Goal: Task Accomplishment & Management: Manage account settings

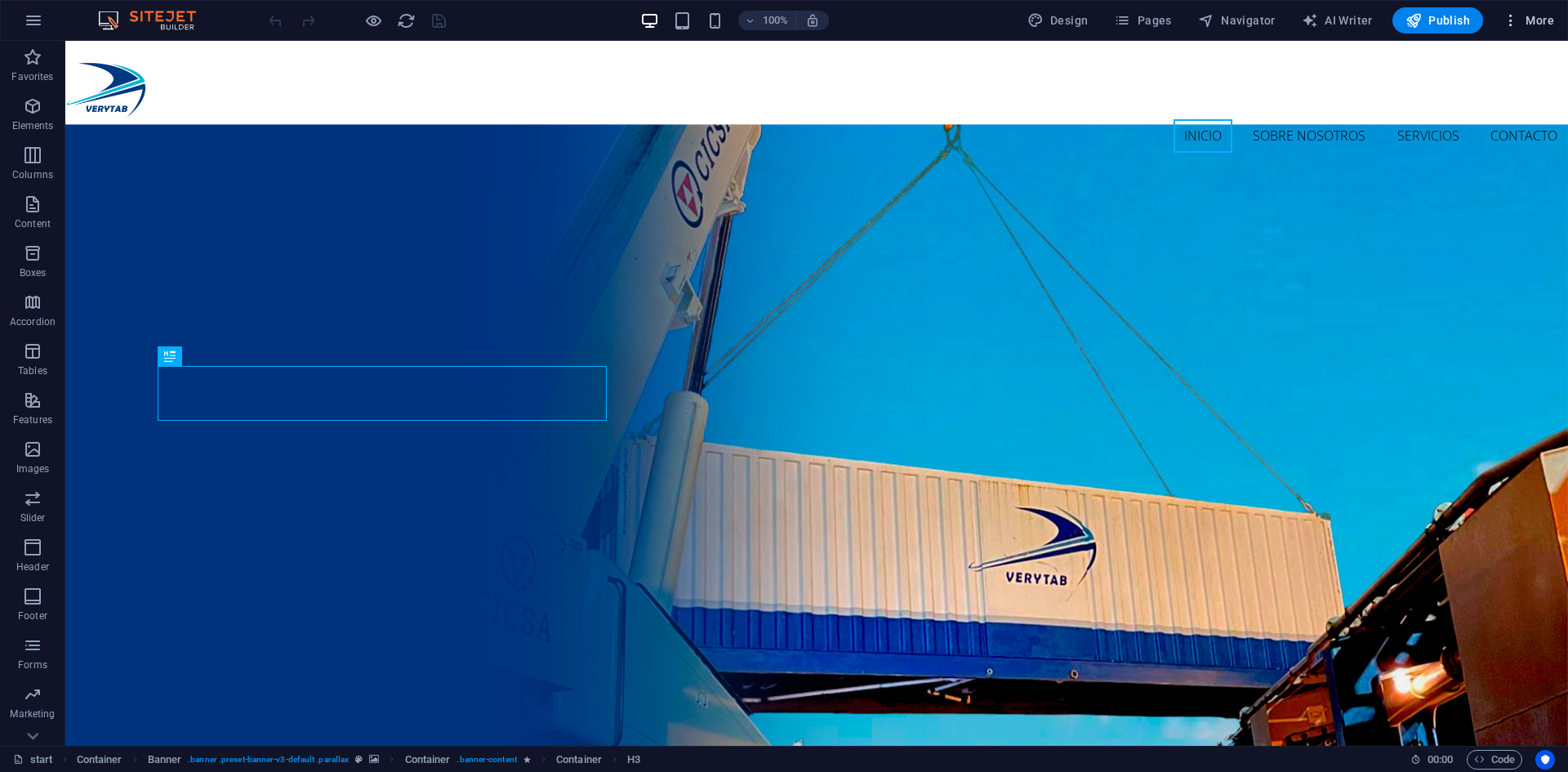
click at [1537, 18] on span "More" at bounding box center [1529, 21] width 52 height 17
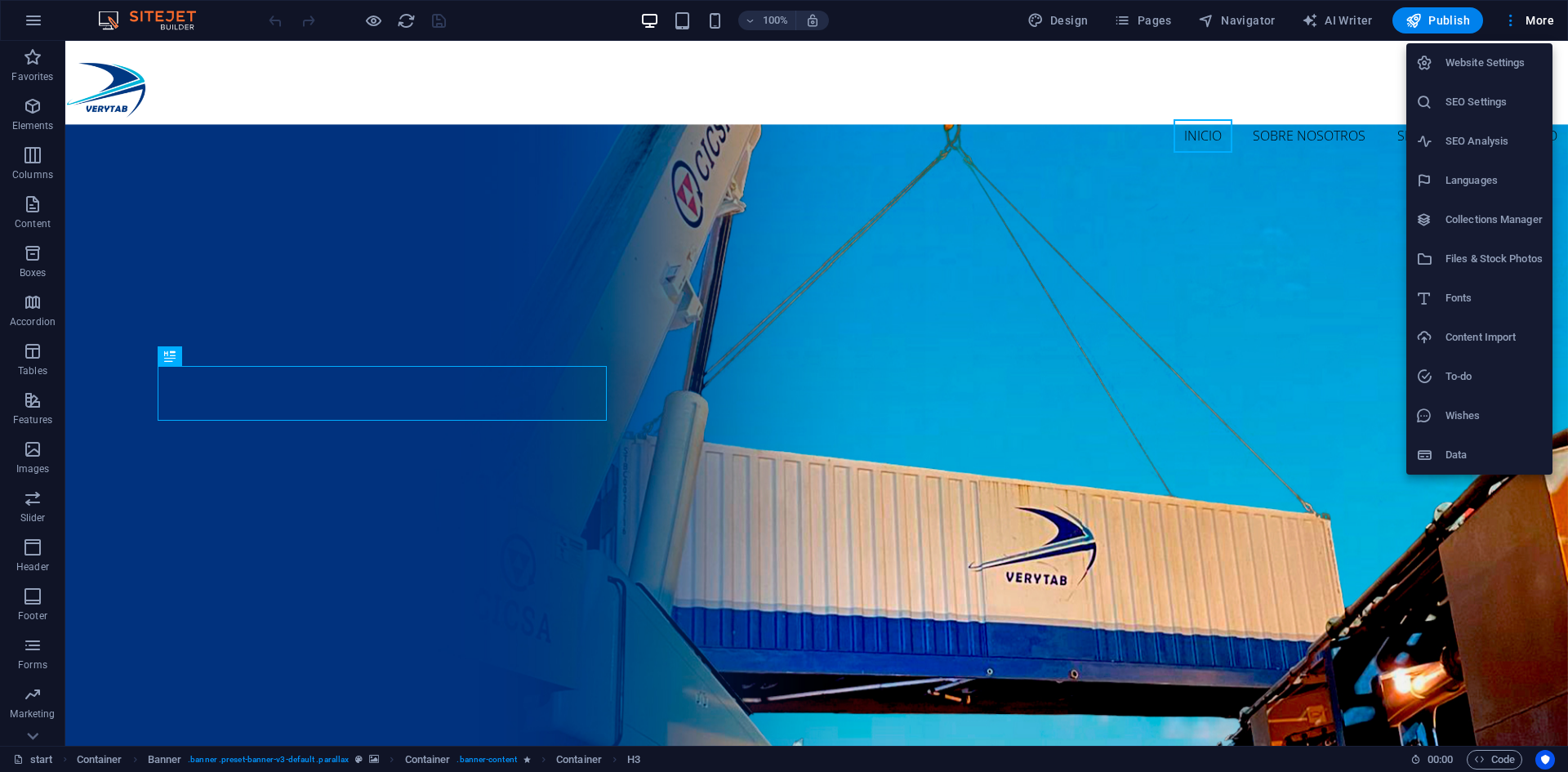
click at [1463, 61] on h6 "Website Settings" at bounding box center [1494, 63] width 97 height 20
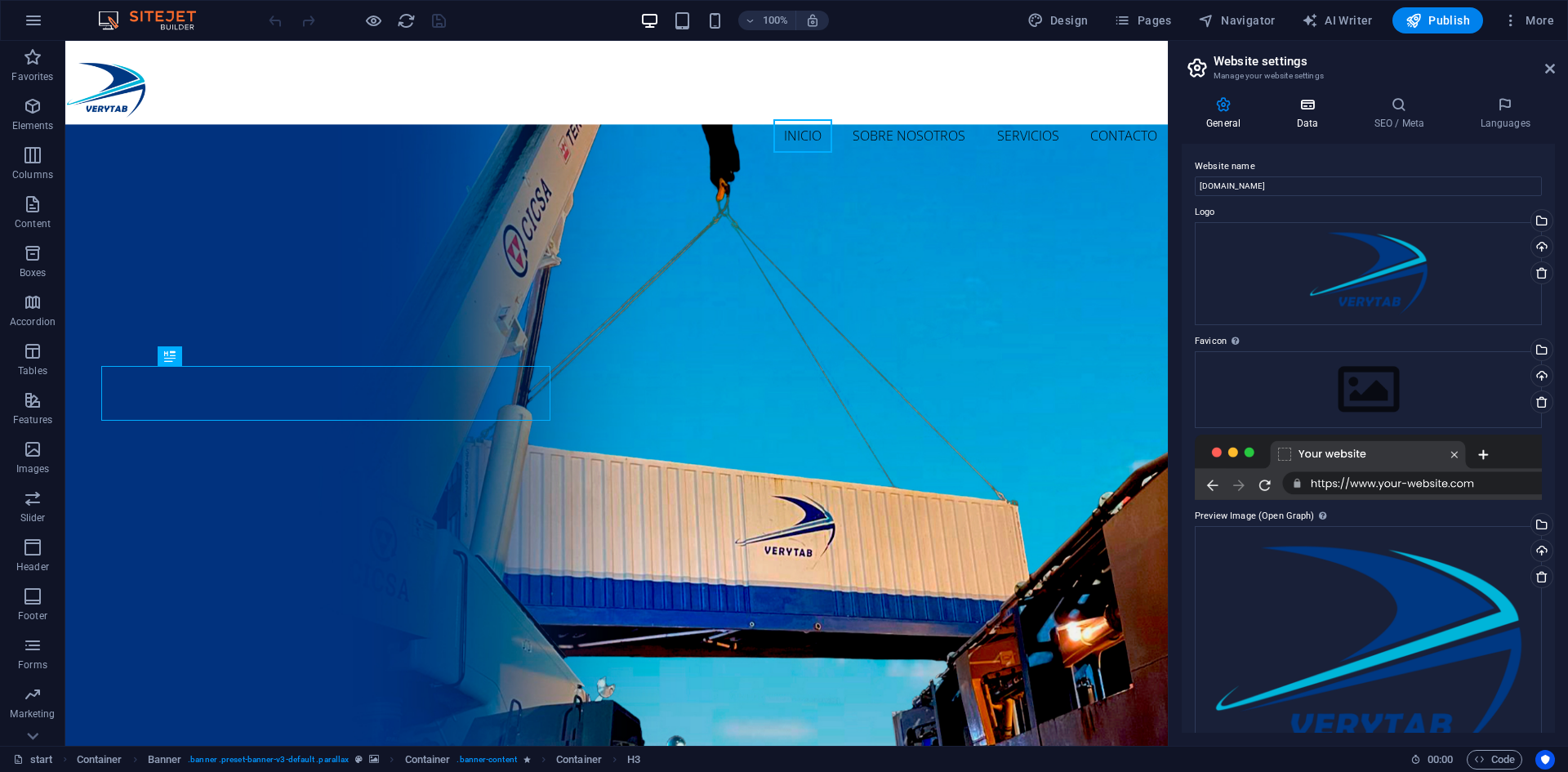
click at [1333, 102] on icon at bounding box center [1307, 105] width 71 height 17
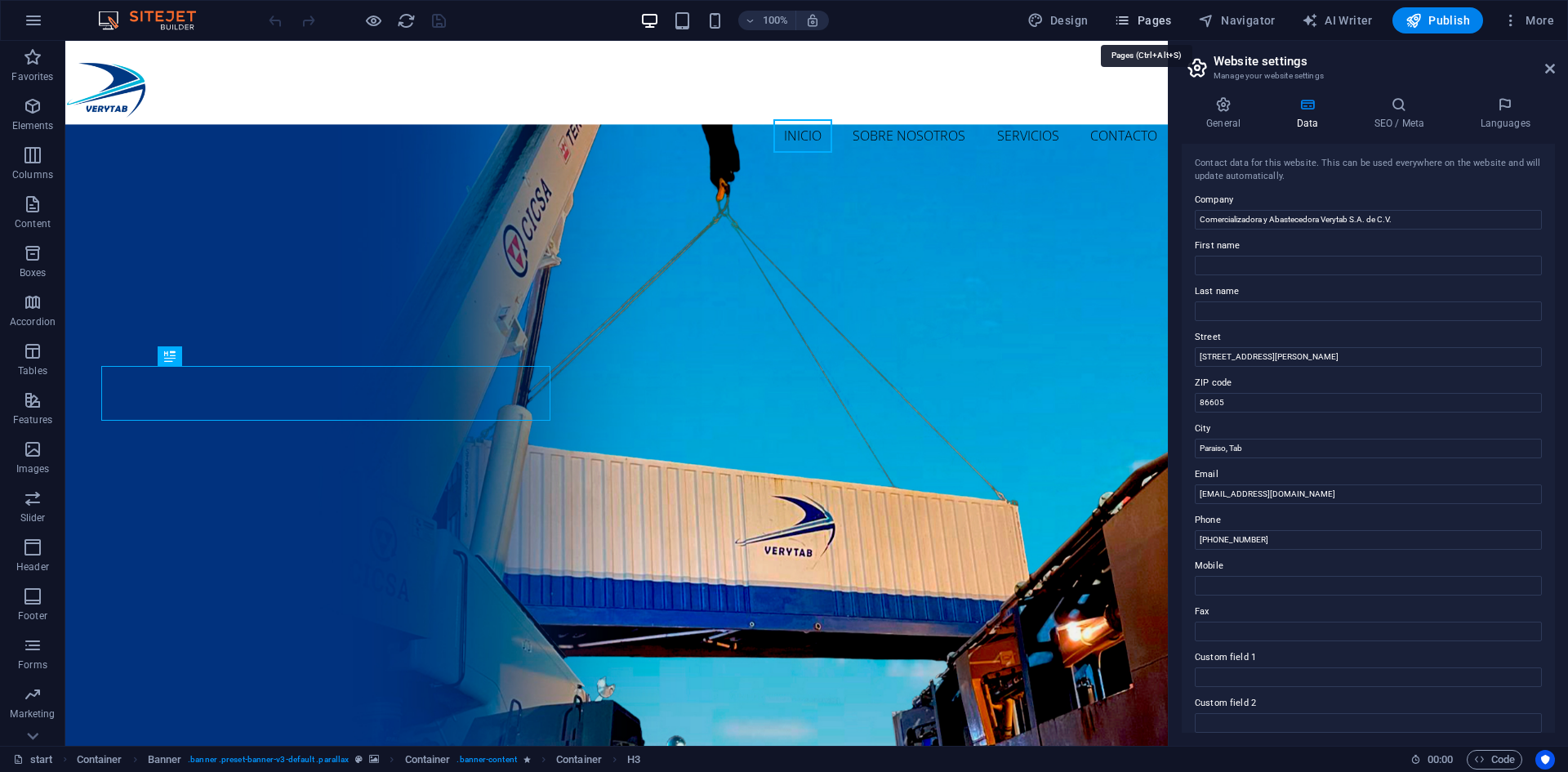
click at [1159, 20] on span "Pages" at bounding box center [1143, 21] width 57 height 17
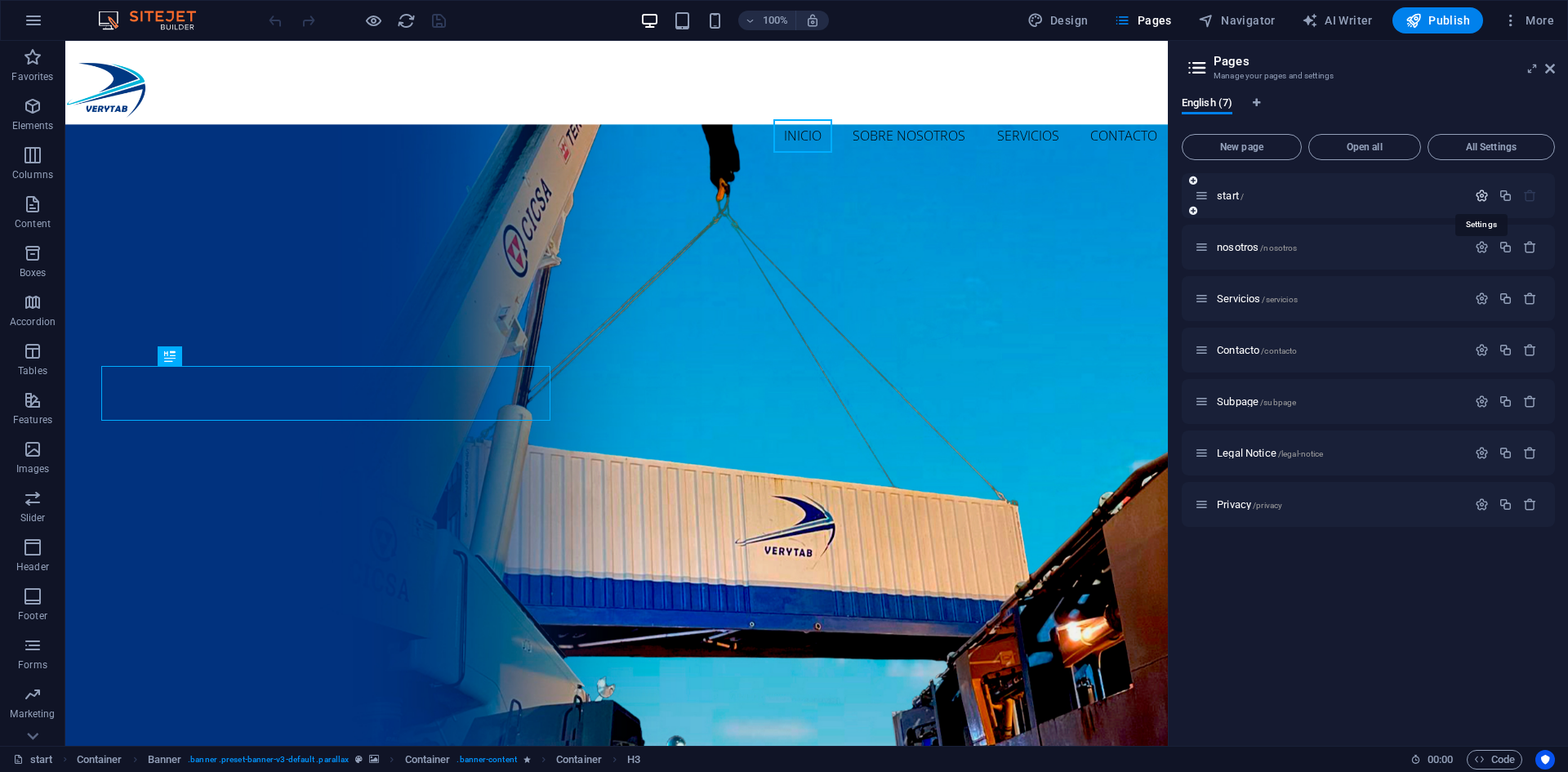
click at [1486, 195] on icon "button" at bounding box center [1481, 196] width 14 height 14
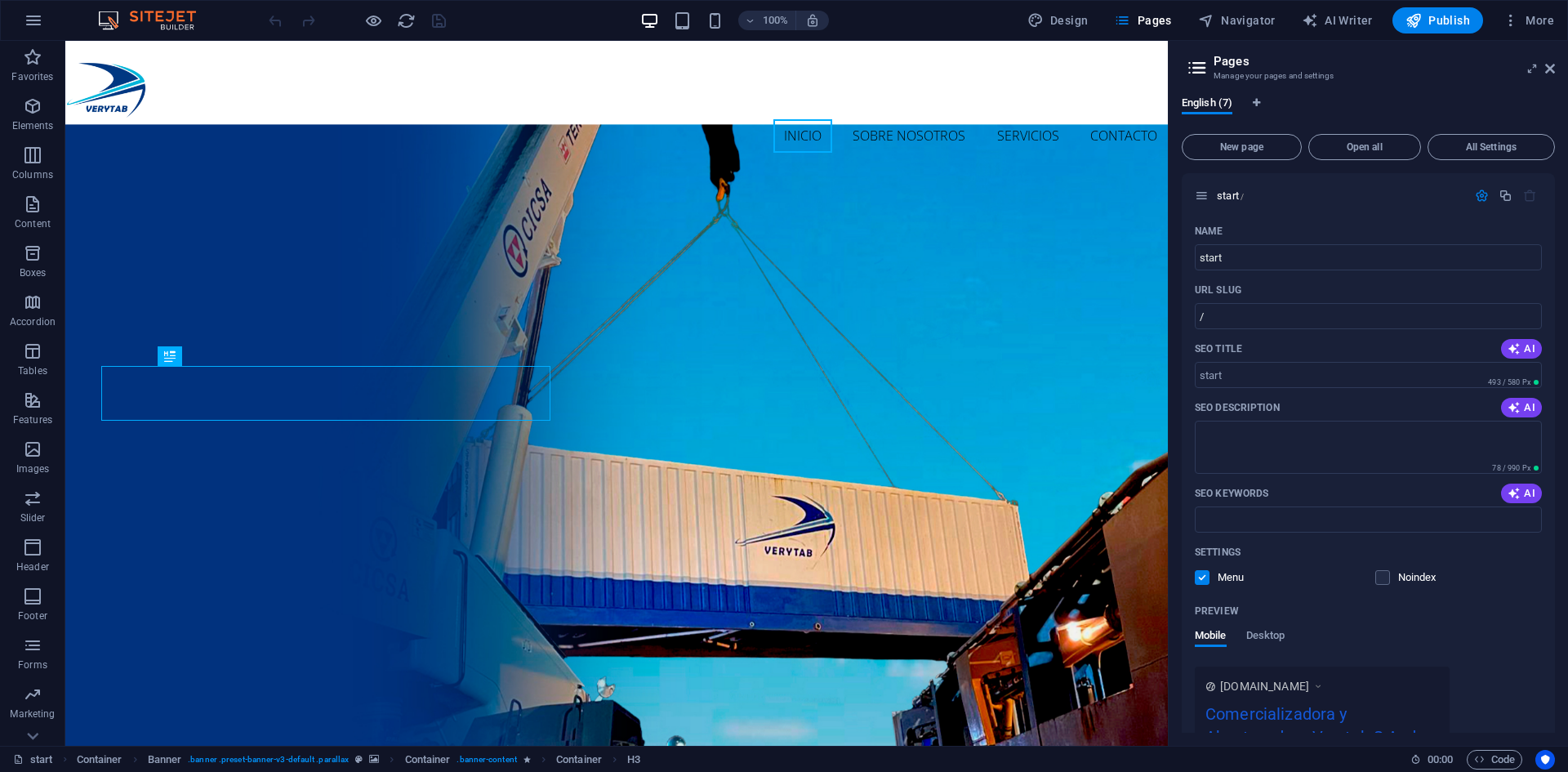
drag, startPoint x: 1556, startPoint y: 182, endPoint x: 1556, endPoint y: 202, distance: 20.0
click at [1556, 202] on div "English (7) New page Open all All Settings start / Name start ​ URL SLUG / ​ SE…" at bounding box center [1368, 415] width 399 height 663
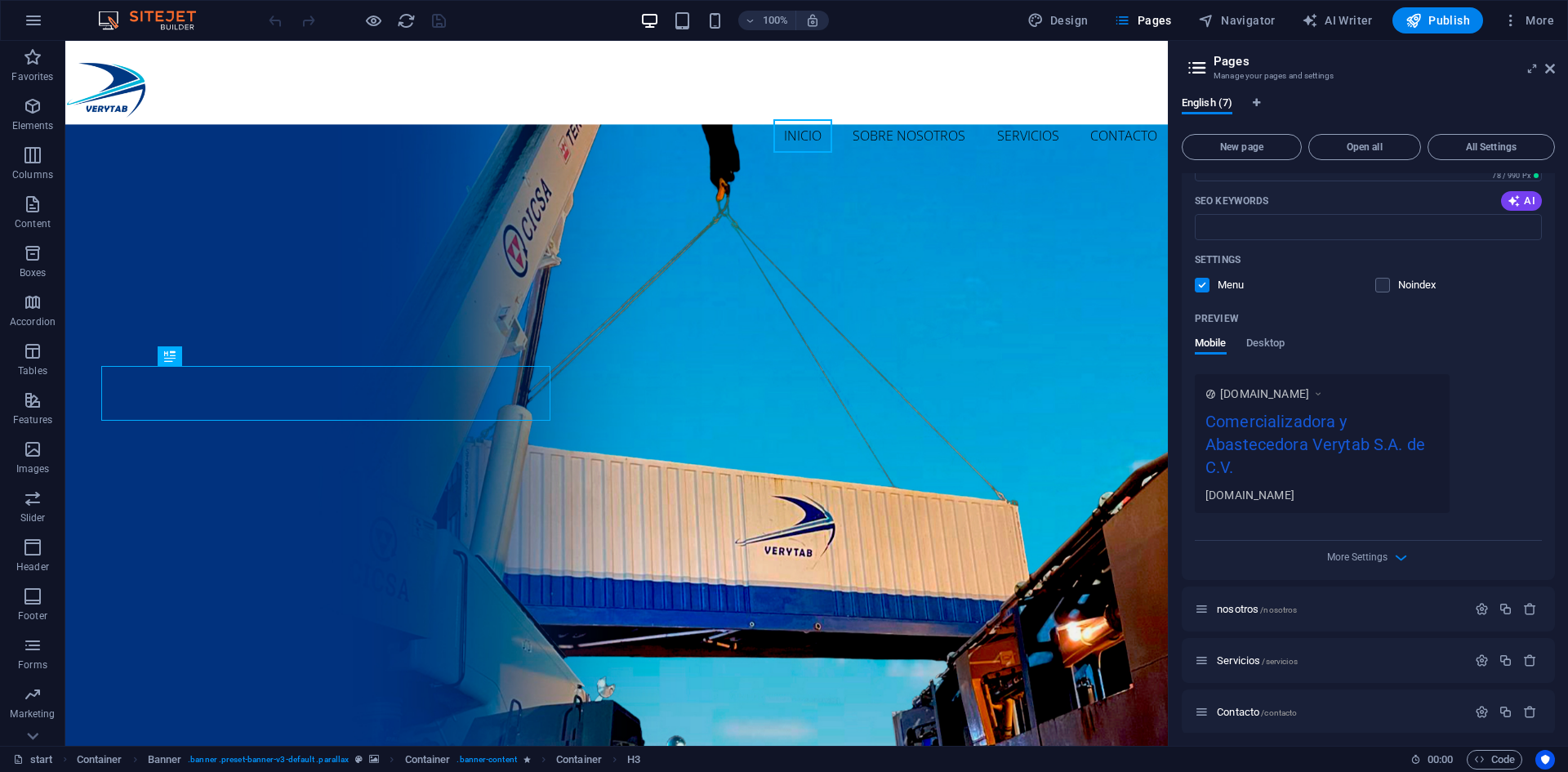
scroll to position [296, 0]
click at [1347, 556] on span "More Settings" at bounding box center [1357, 554] width 61 height 12
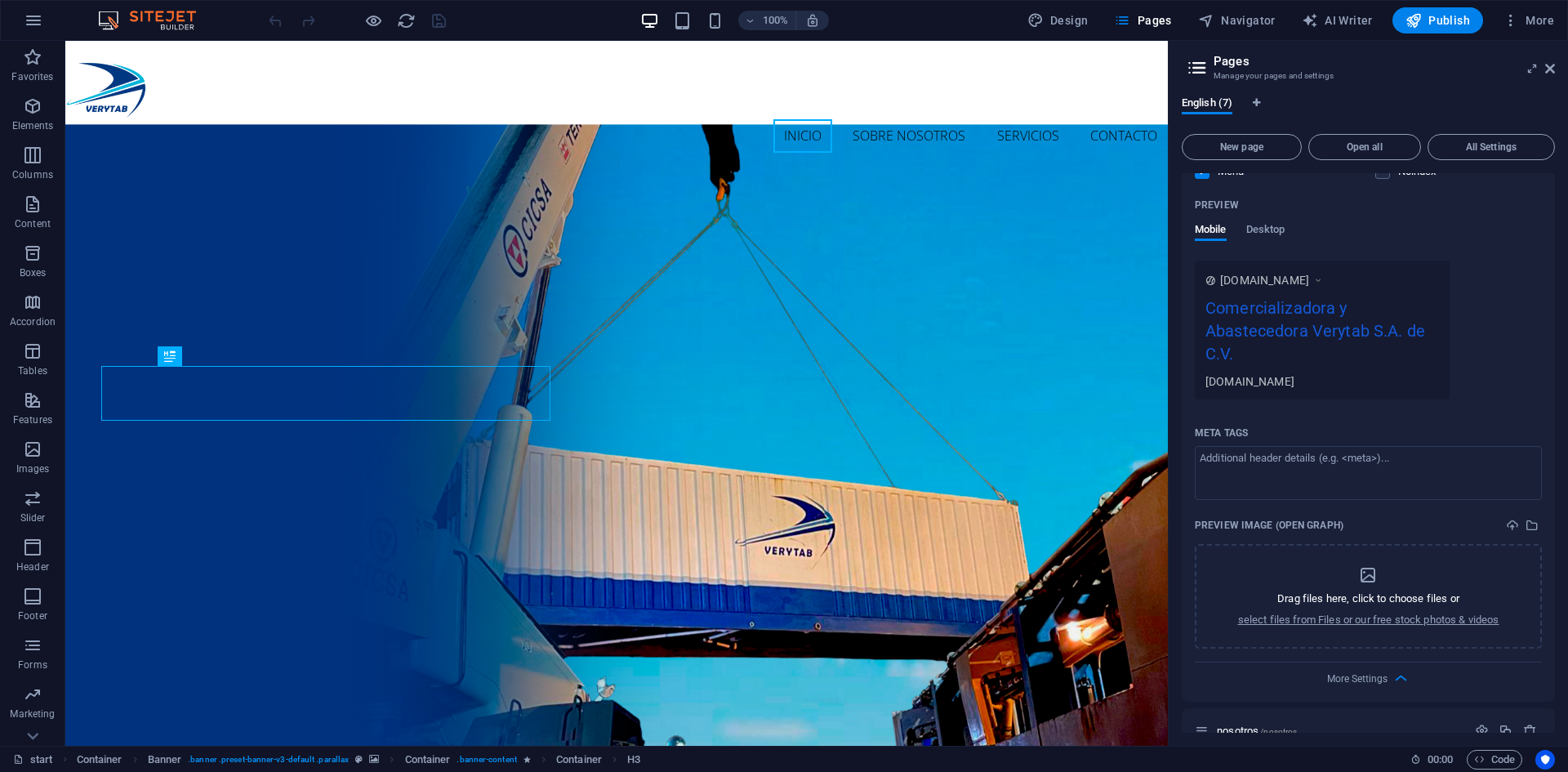
scroll to position [355, 0]
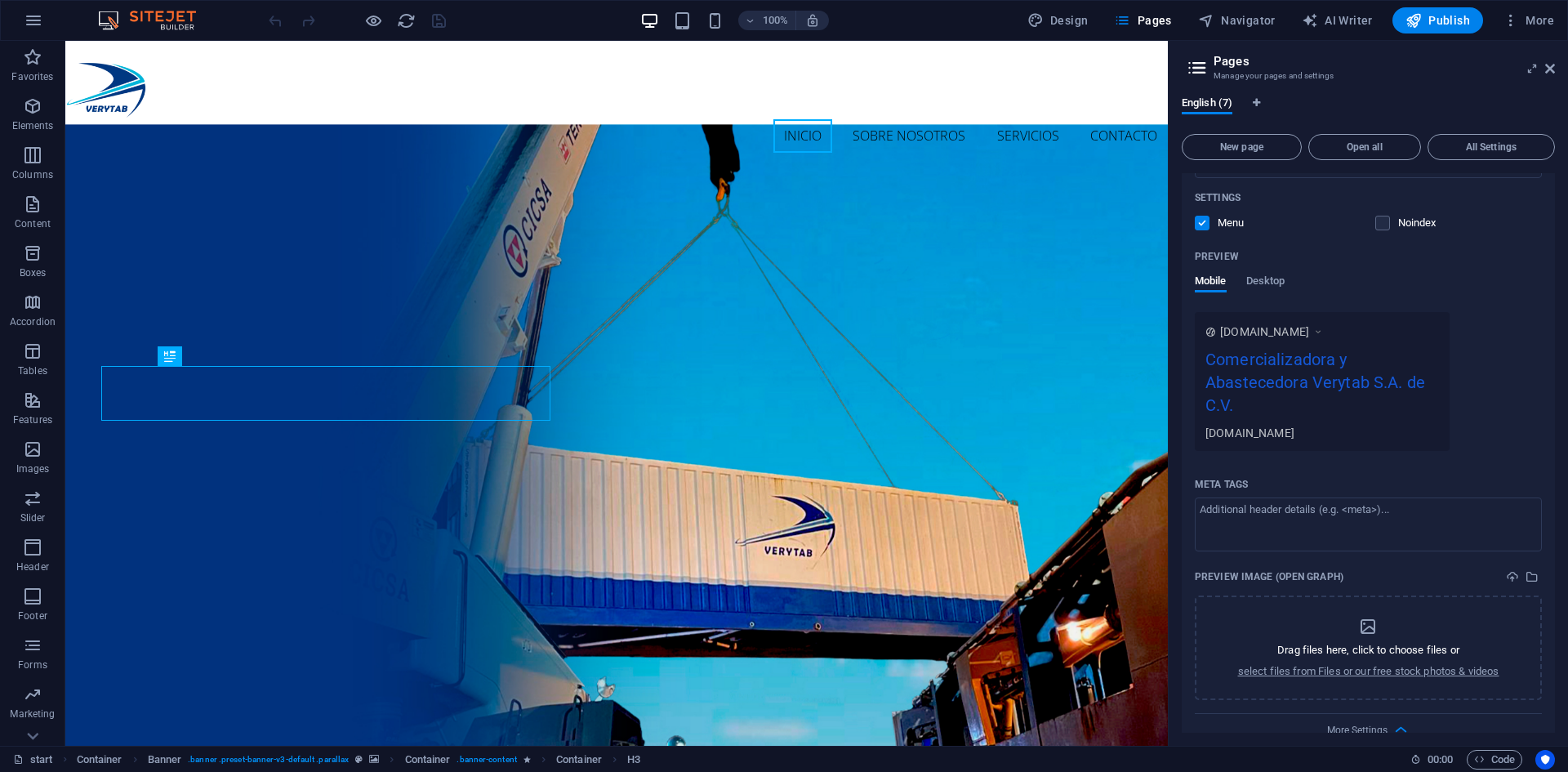
click at [1549, 355] on div "Name start ​ URL SLUG / ​ SEO Title AI ​ 493 / 580 Px SEO Description AI ​ 78 /…" at bounding box center [1368, 308] width 373 height 890
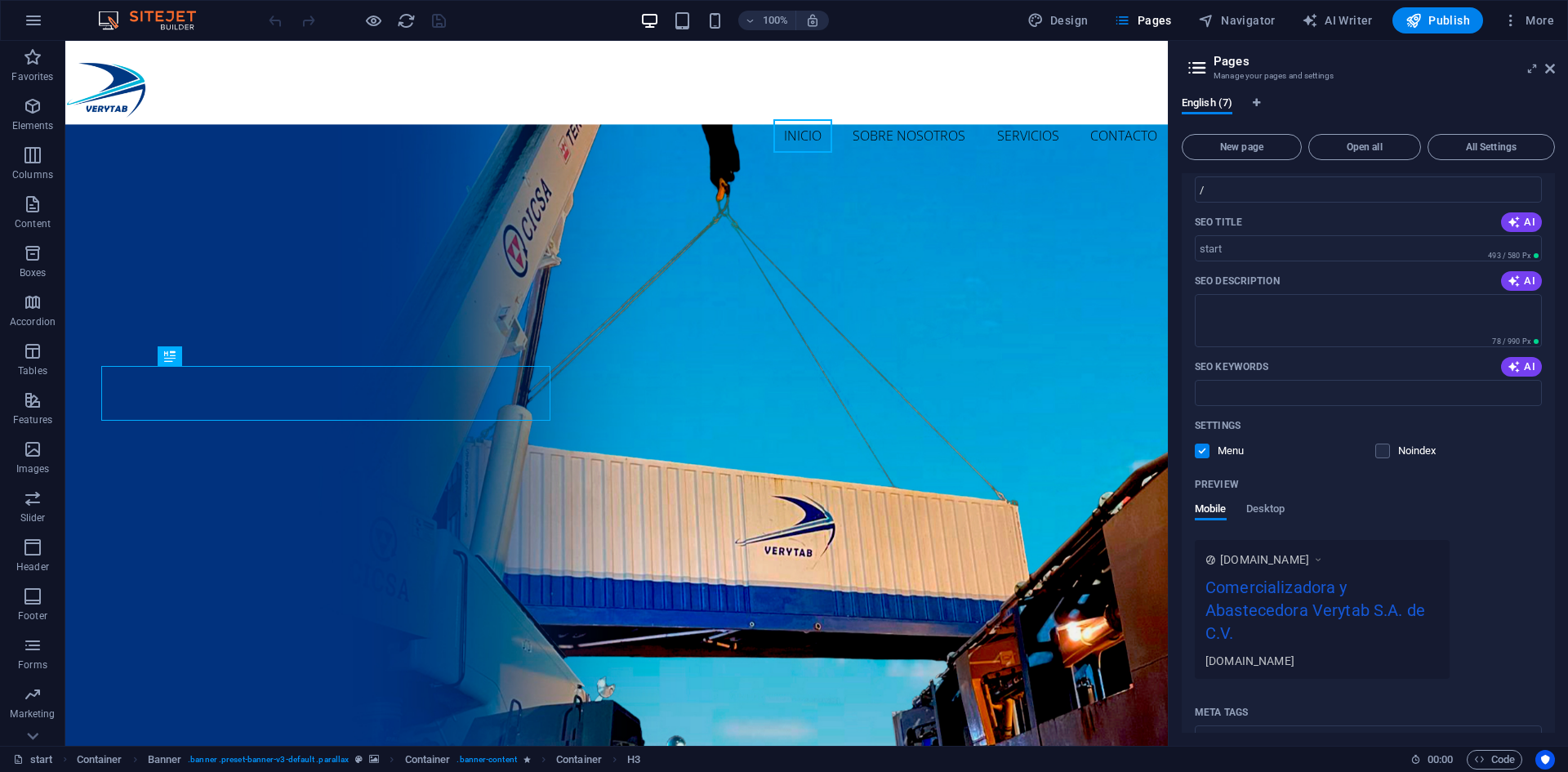
scroll to position [0, 0]
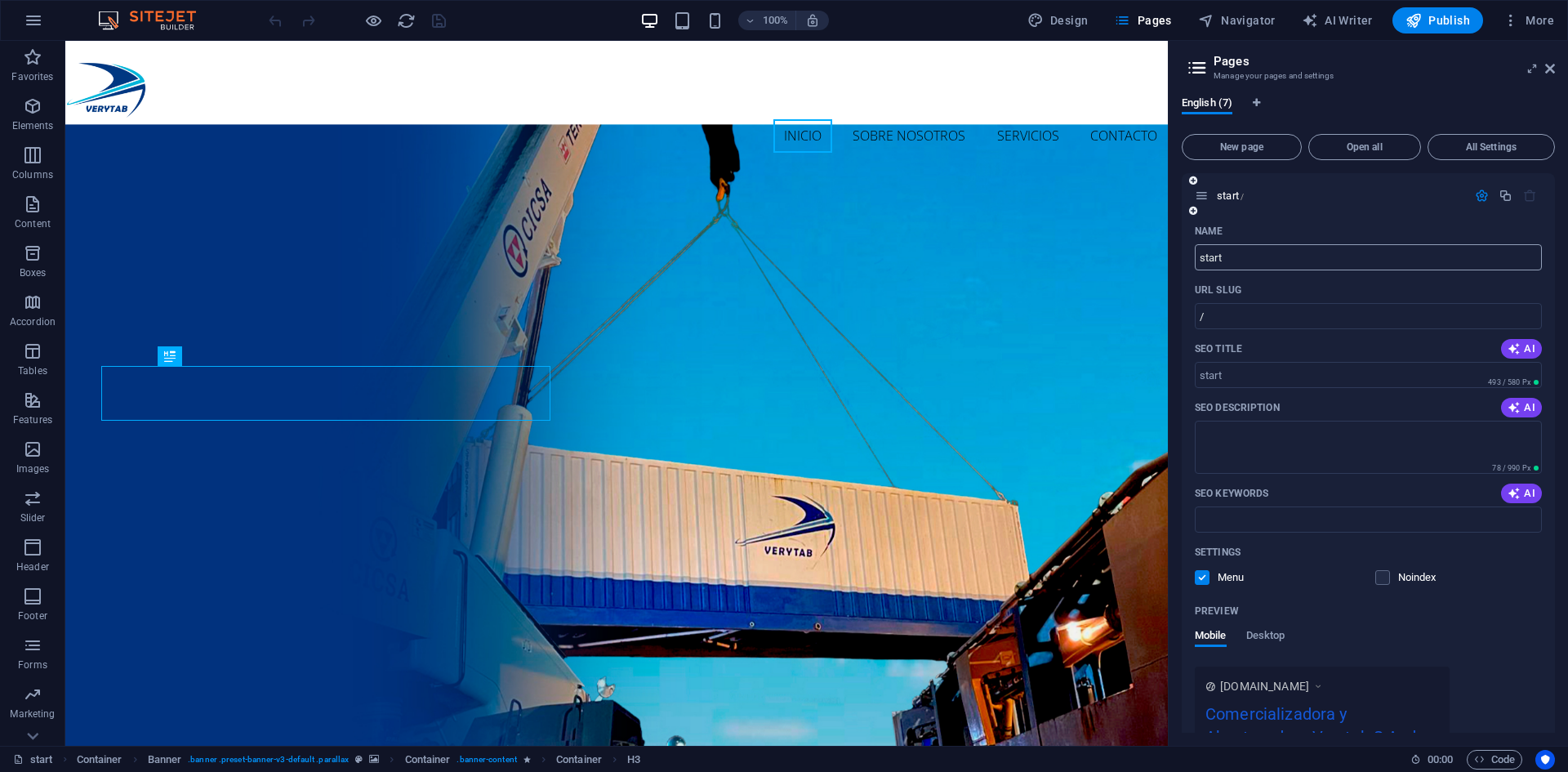
click at [1238, 262] on input "start" at bounding box center [1368, 257] width 347 height 26
click at [1190, 247] on div "Name start ​ URL SLUG / ​ SEO Title AI ​ 493 / 580 Px SEO Description AI ​ 78 /…" at bounding box center [1368, 663] width 373 height 890
click at [139, 12] on img at bounding box center [155, 21] width 122 height 20
click at [1552, 70] on icon at bounding box center [1551, 69] width 10 height 13
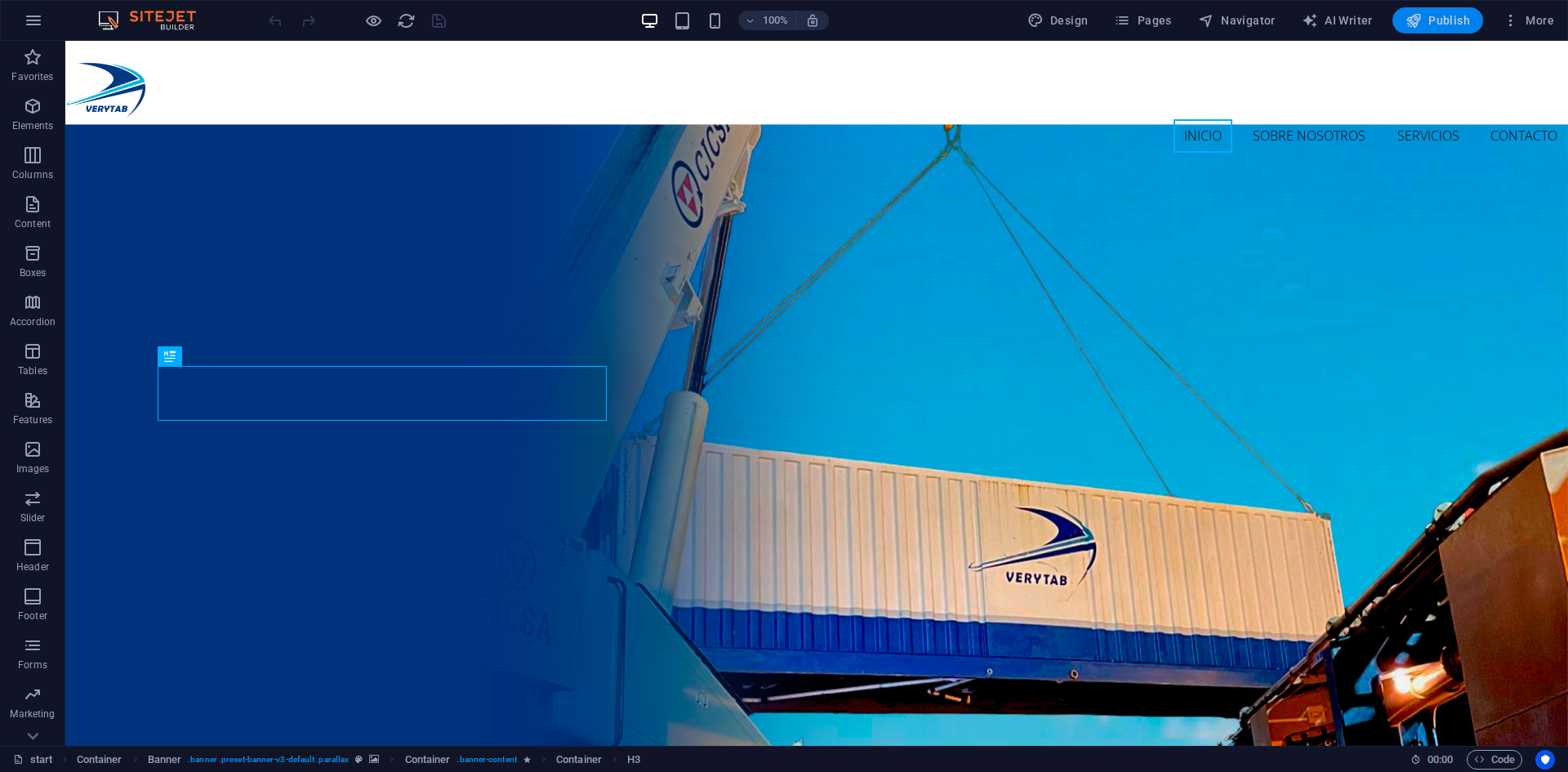
click at [1425, 19] on span "Publish" at bounding box center [1438, 21] width 65 height 17
click at [1148, 20] on span "Pages" at bounding box center [1143, 21] width 57 height 17
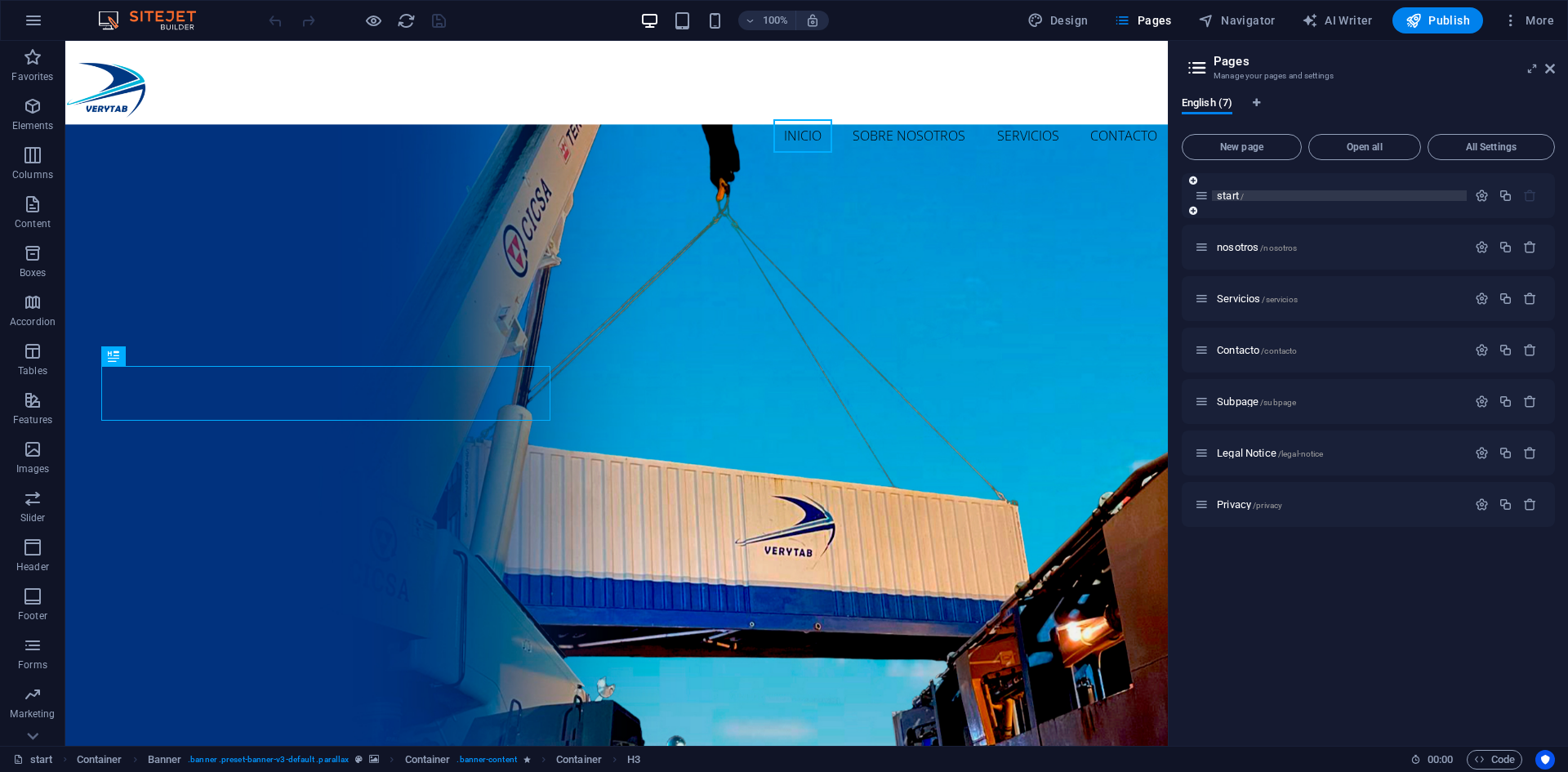
click at [1257, 192] on p "start /" at bounding box center [1339, 196] width 245 height 11
click at [1481, 195] on icon "button" at bounding box center [1481, 196] width 14 height 14
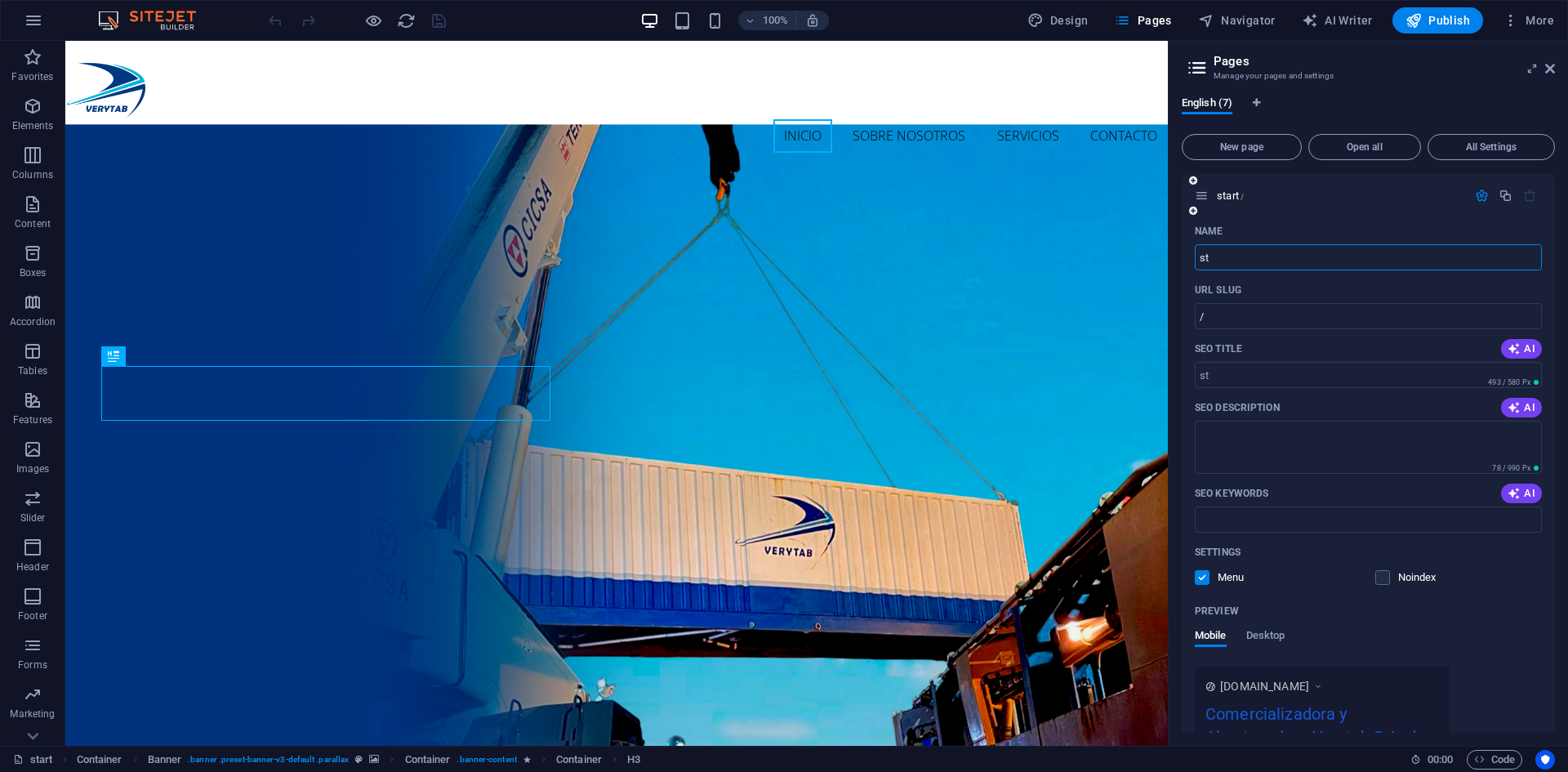
type input "s"
type input "index"
type input "/index"
type input "index.html"
type input "/index-html"
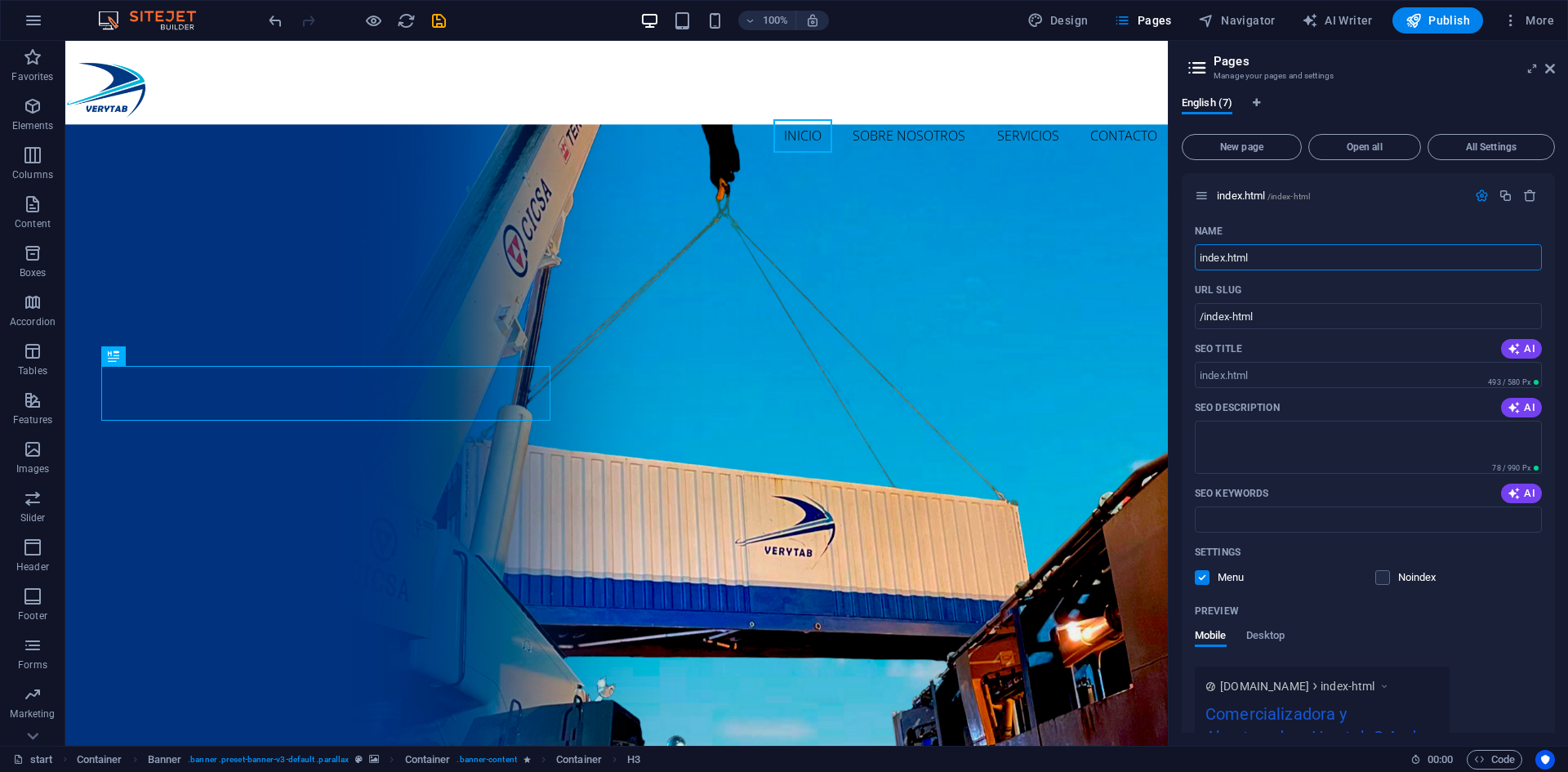
type input "index.html"
click at [947, 27] on div "100% Design Pages Navigator AI Writer Publish More" at bounding box center [913, 20] width 1295 height 26
click at [439, 17] on icon "save" at bounding box center [439, 21] width 19 height 19
checkbox input "false"
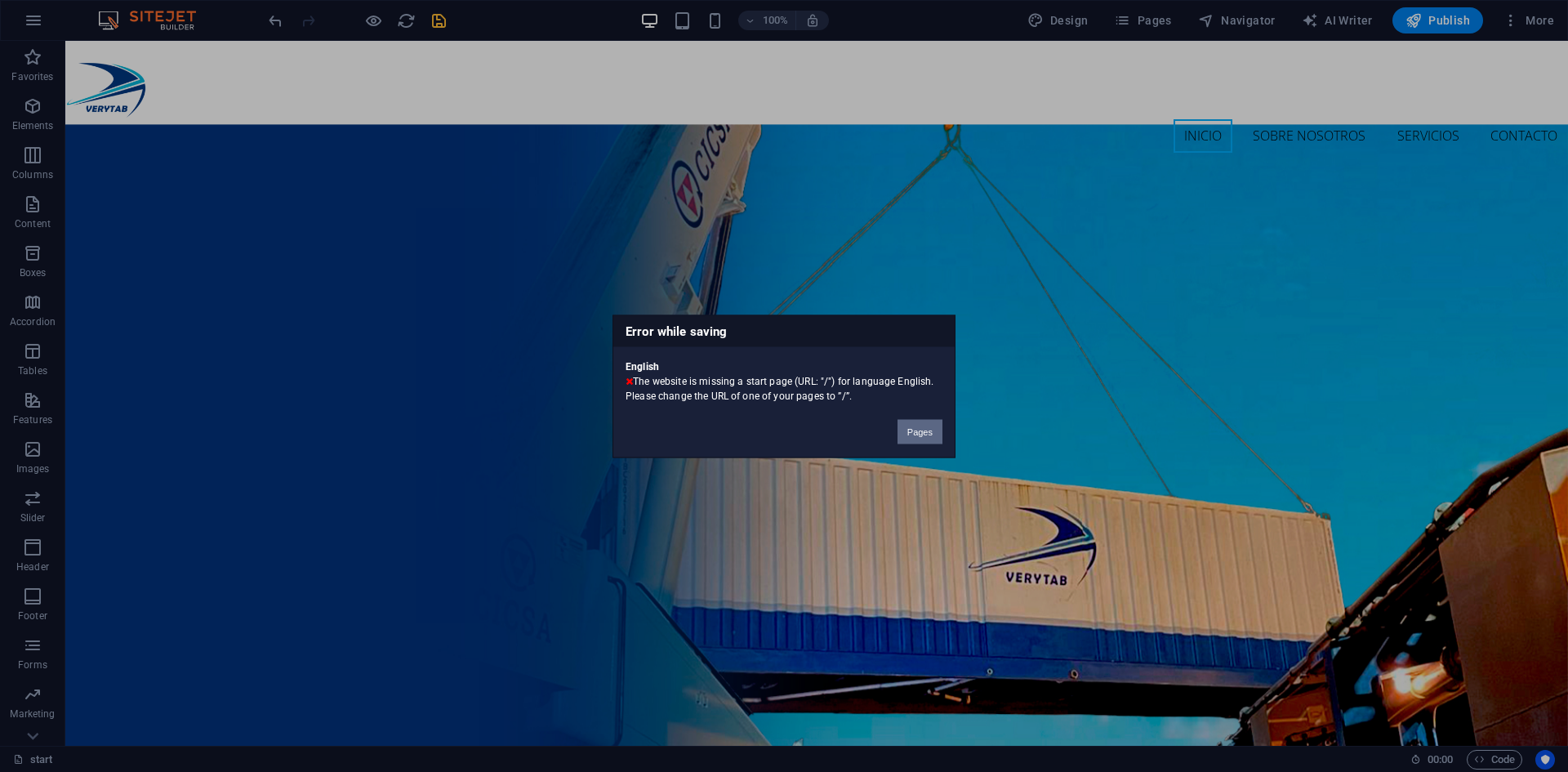
click at [918, 431] on button "Pages" at bounding box center [920, 431] width 45 height 24
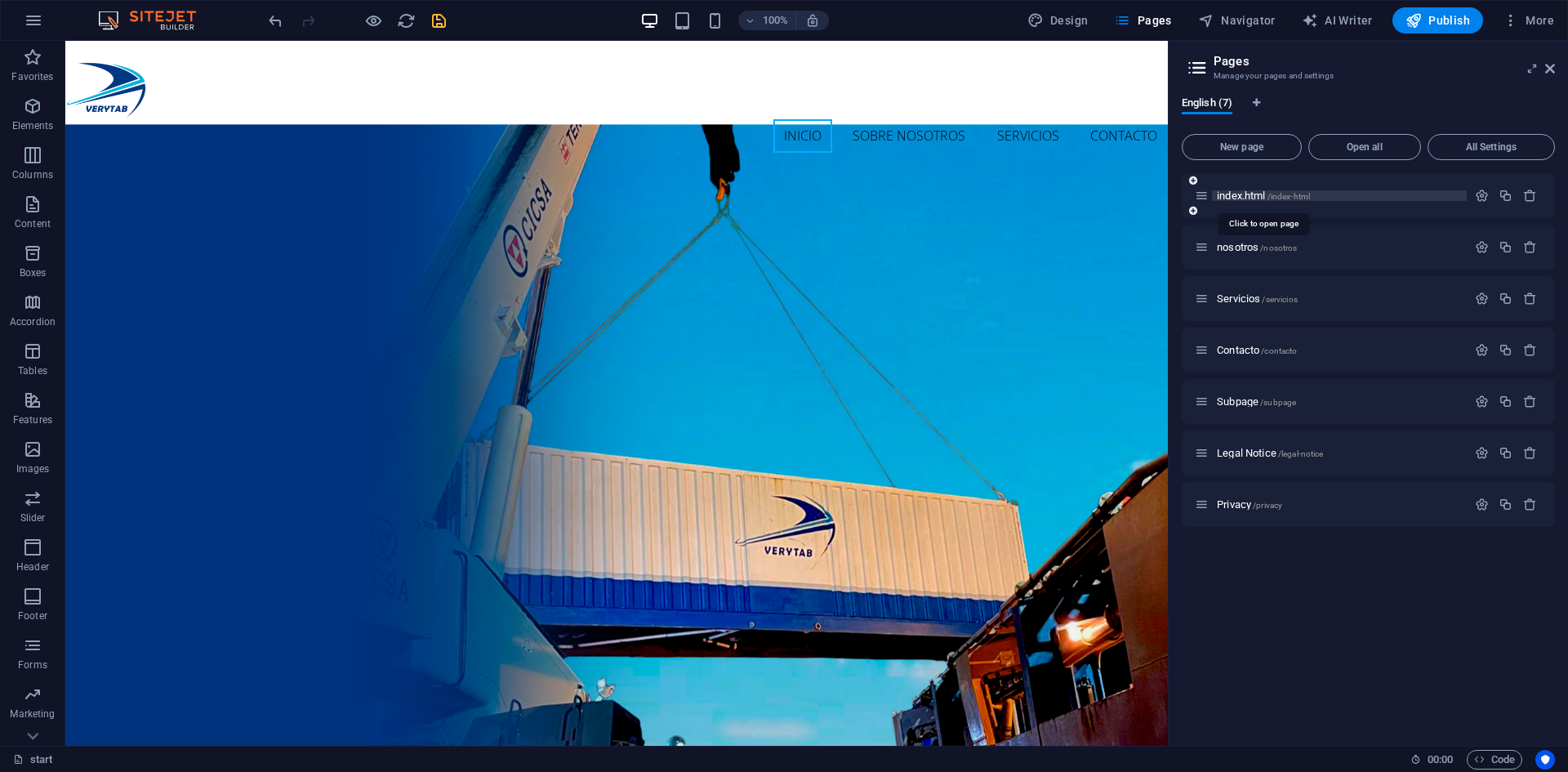
click at [1247, 192] on span "index.html /index-html" at bounding box center [1263, 196] width 93 height 12
click at [1482, 194] on icon "button" at bounding box center [1481, 196] width 14 height 14
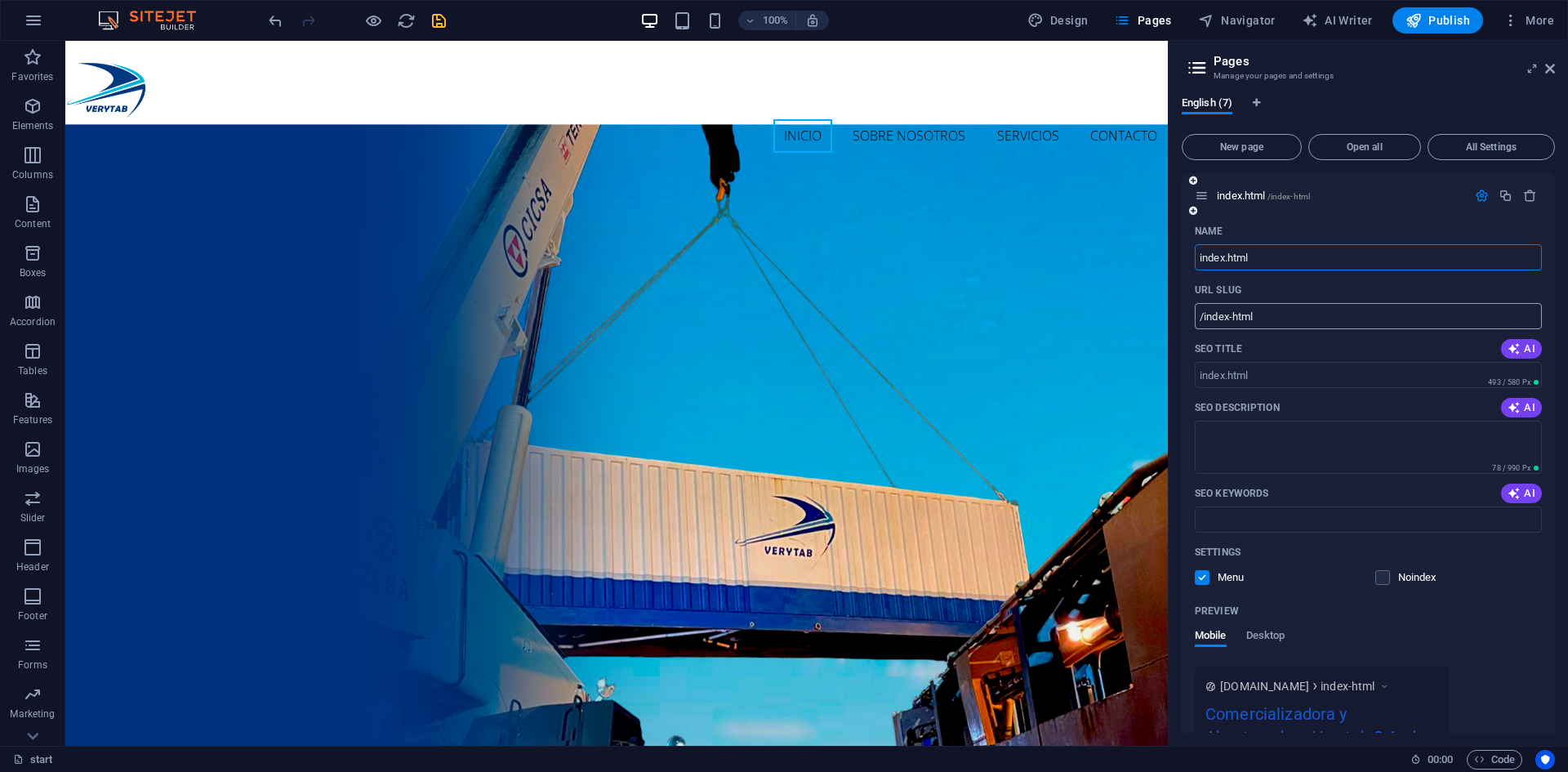
click at [1274, 317] on input "/index-html" at bounding box center [1368, 316] width 347 height 26
type input "/"
click at [593, 119] on nav "Inicio Sobre nosotros Servicios Contacto" at bounding box center [617, 136] width 1103 height 34
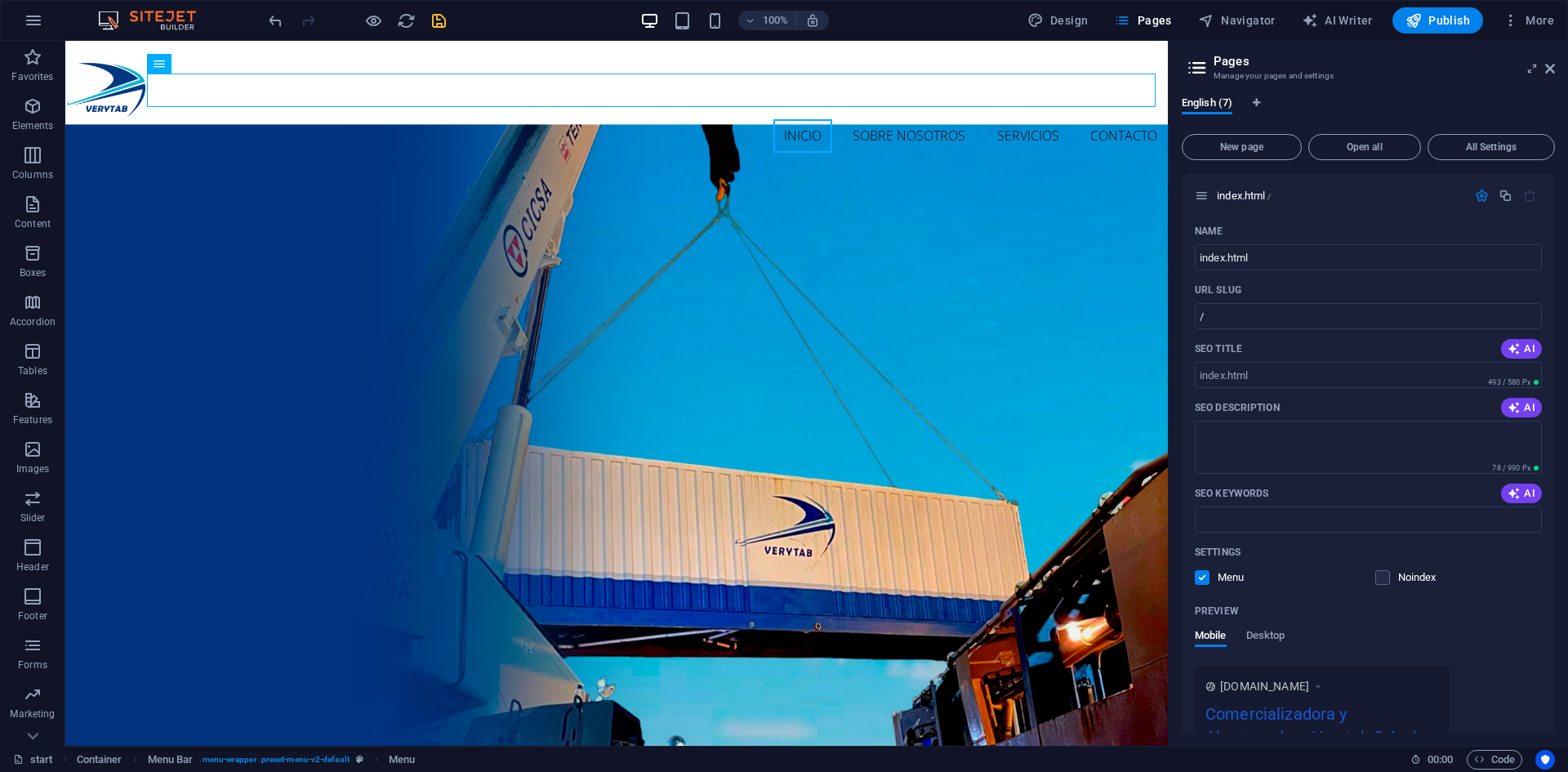
click at [445, 27] on icon "save" at bounding box center [439, 21] width 19 height 19
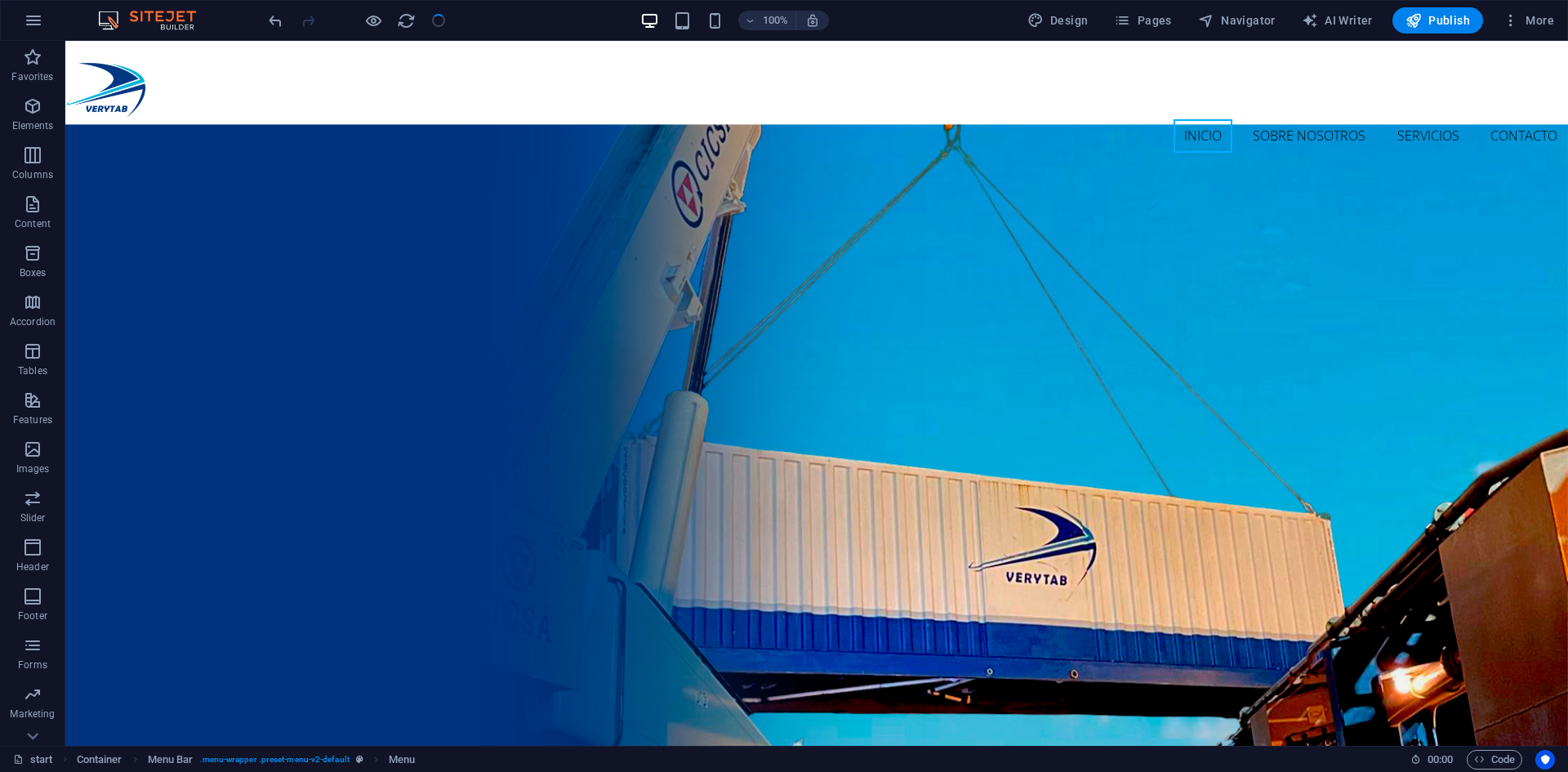
checkbox input "false"
click at [1149, 24] on span "Pages" at bounding box center [1143, 21] width 57 height 17
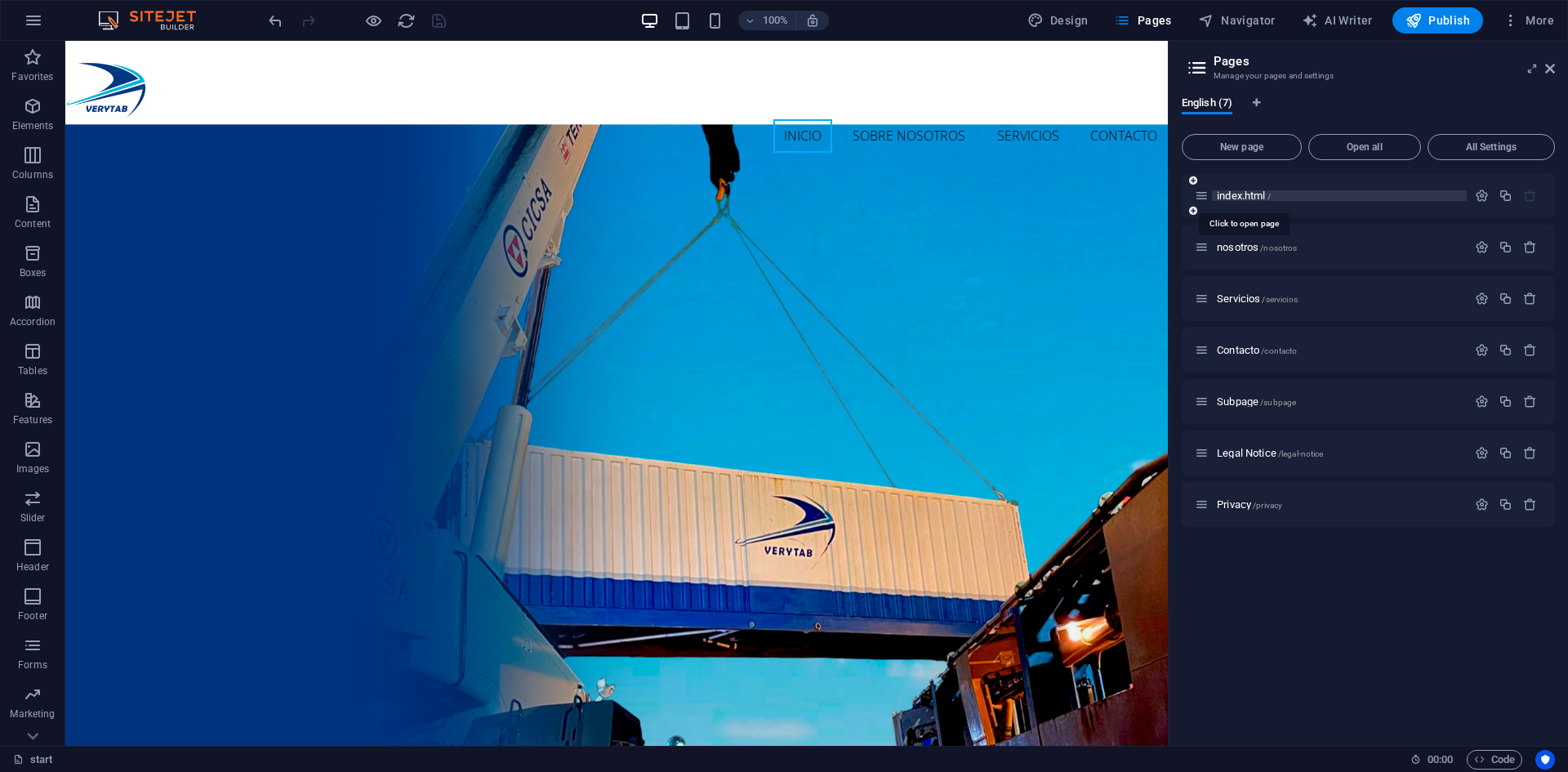
click at [1253, 197] on span "index.html /" at bounding box center [1243, 196] width 54 height 12
click at [1487, 196] on icon "button" at bounding box center [1481, 196] width 14 height 14
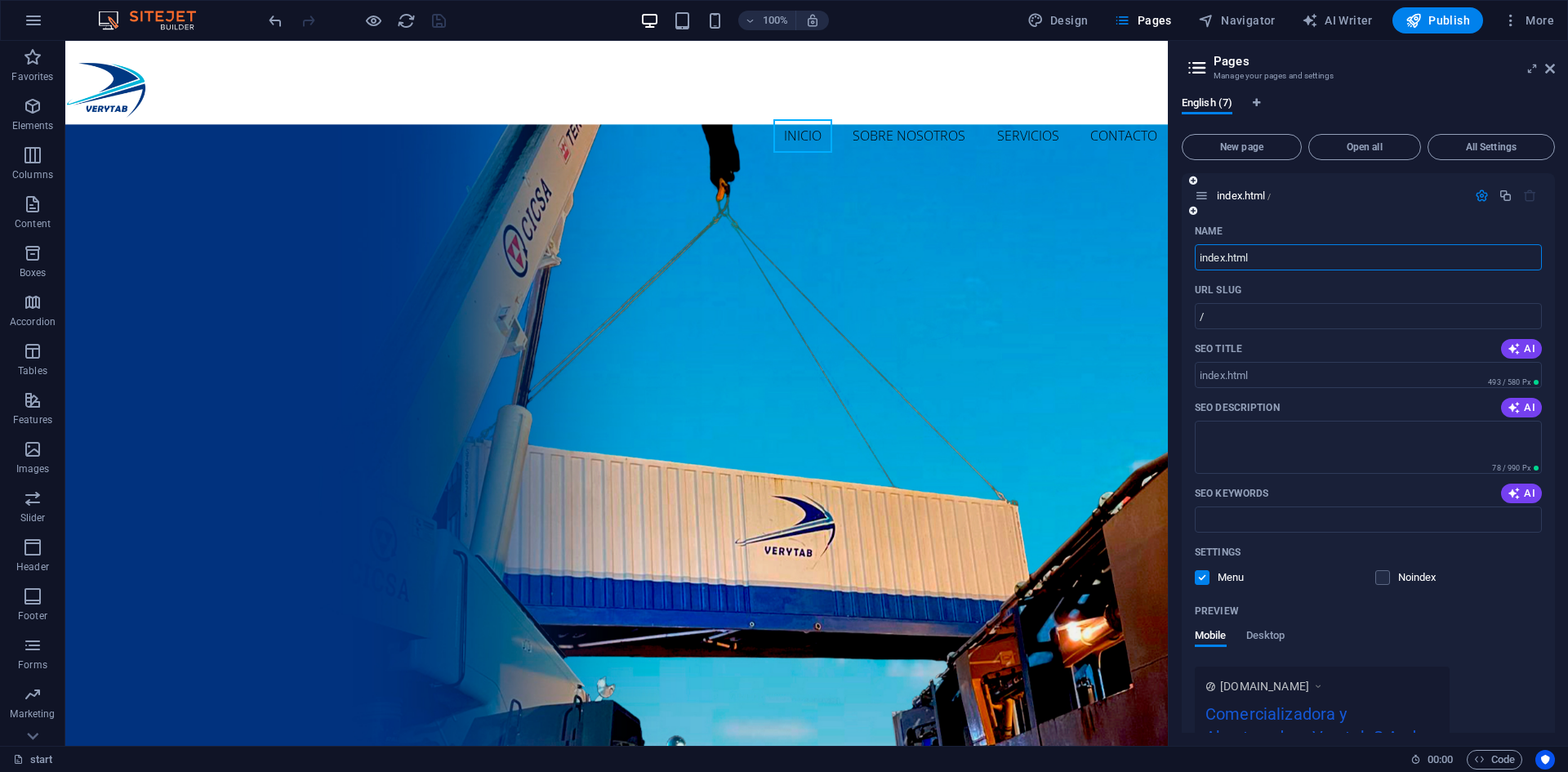
click at [1273, 252] on input "index.html" at bounding box center [1368, 257] width 347 height 26
click at [1493, 147] on span "All Settings" at bounding box center [1491, 147] width 112 height 10
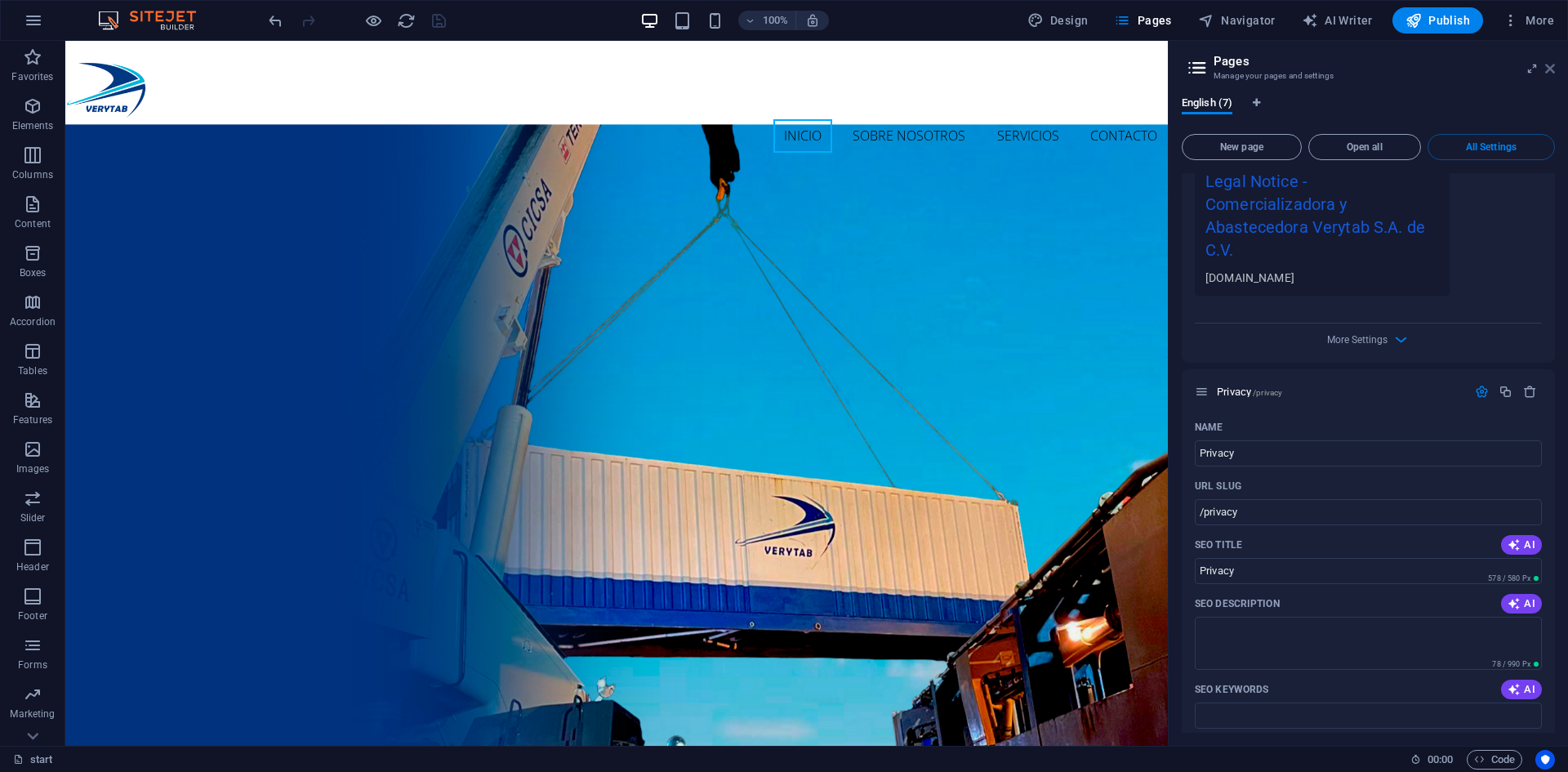
click at [1552, 65] on icon at bounding box center [1551, 69] width 10 height 13
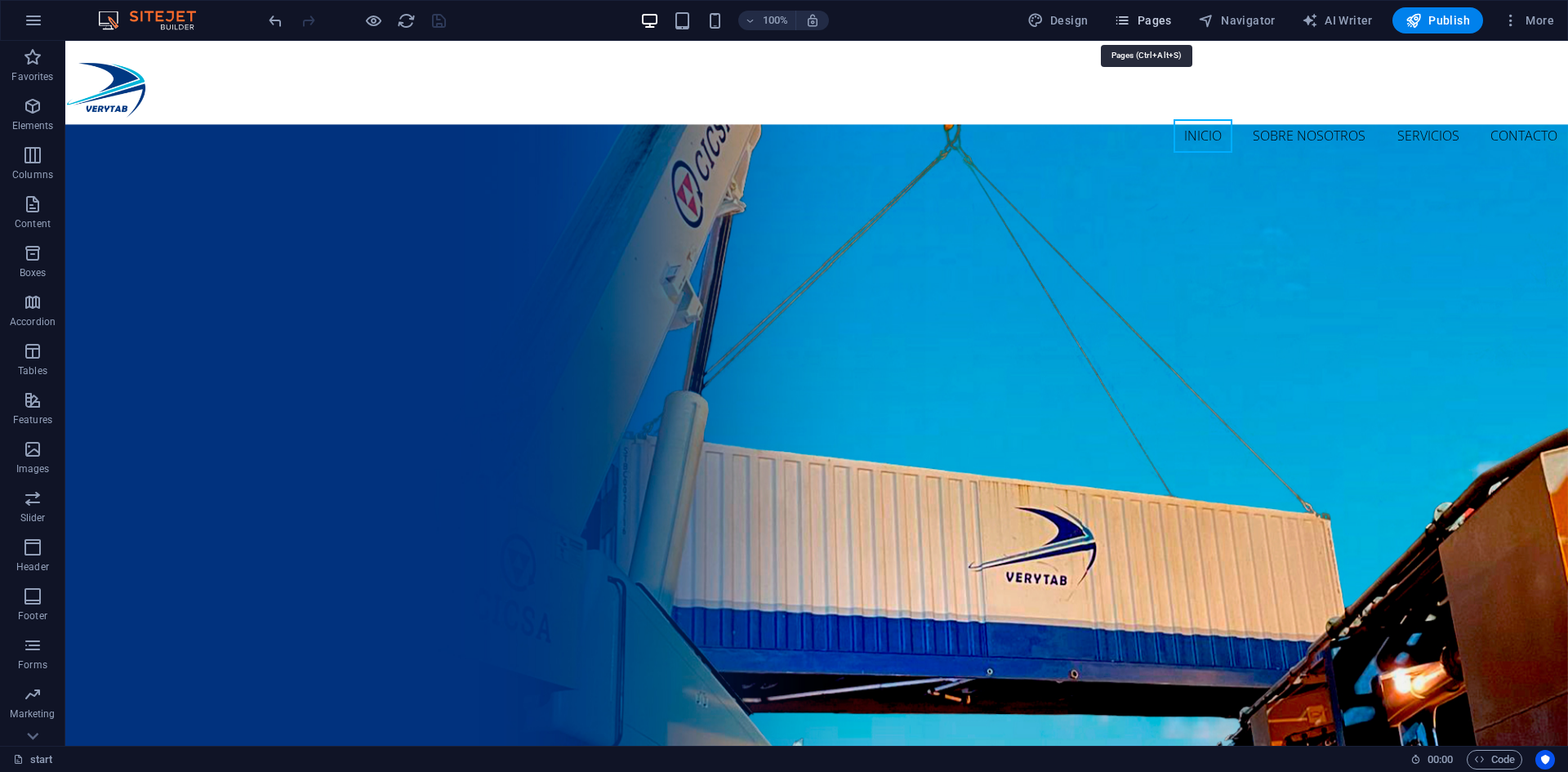
click at [1139, 22] on span "Pages" at bounding box center [1143, 21] width 57 height 17
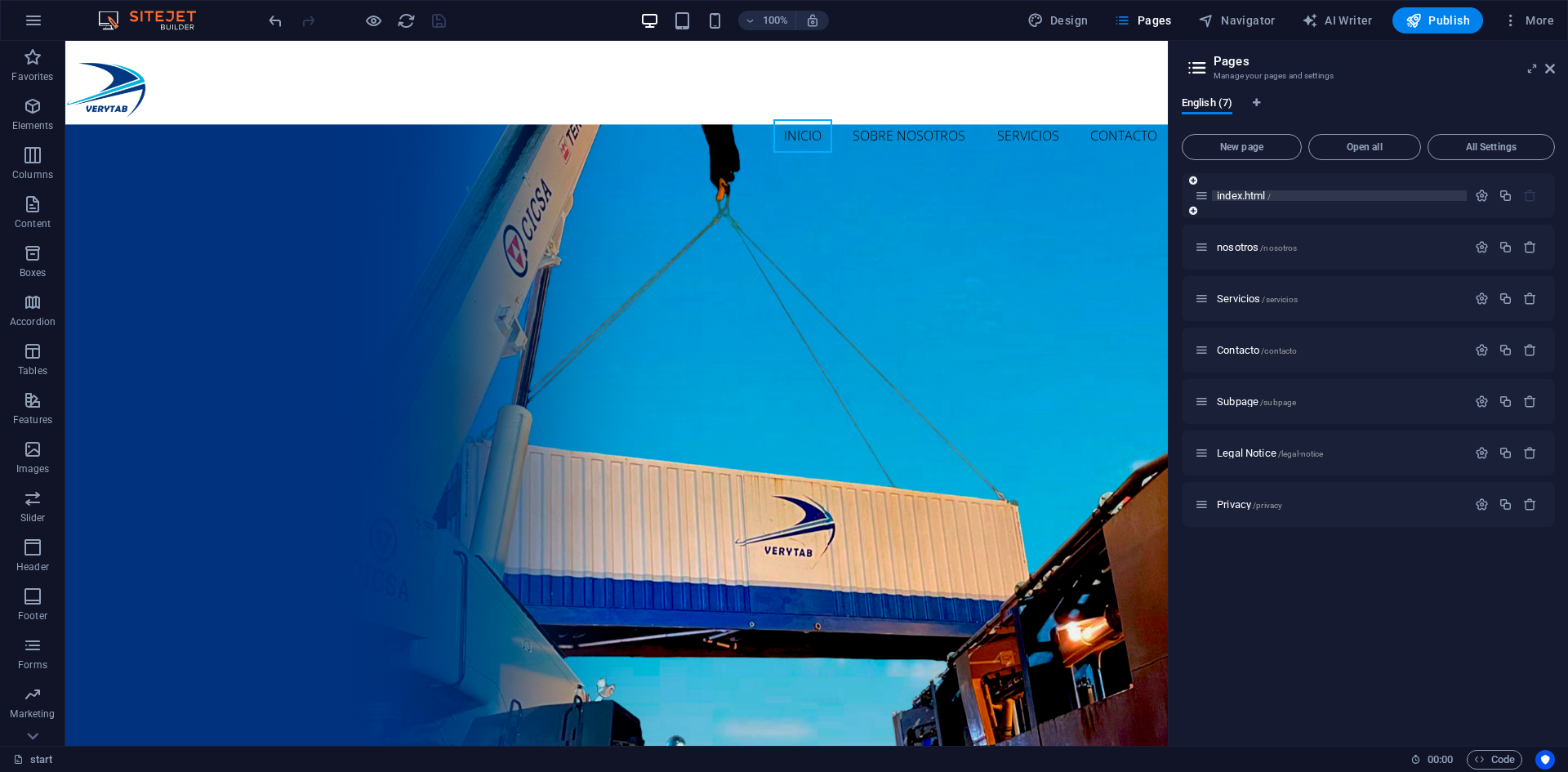
click at [1243, 192] on span "index.html /" at bounding box center [1243, 196] width 54 height 12
click at [1478, 197] on icon "button" at bounding box center [1481, 196] width 14 height 14
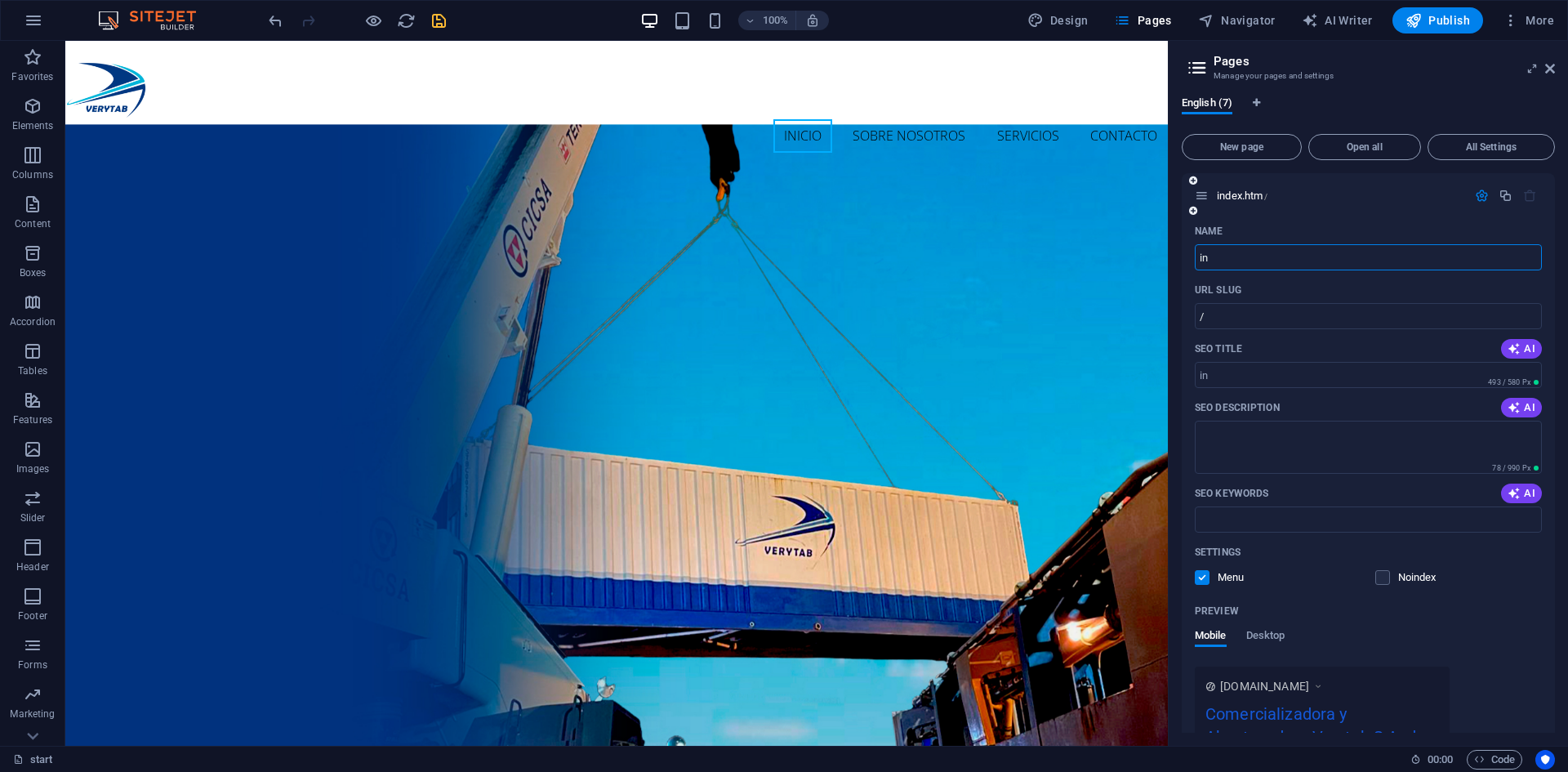
type input "i"
type input "start"
type input "/start"
type input "start"
click at [608, 138] on div "Inicio Sobre nosotros Servicios Contacto Menu" at bounding box center [617, 107] width 1103 height 133
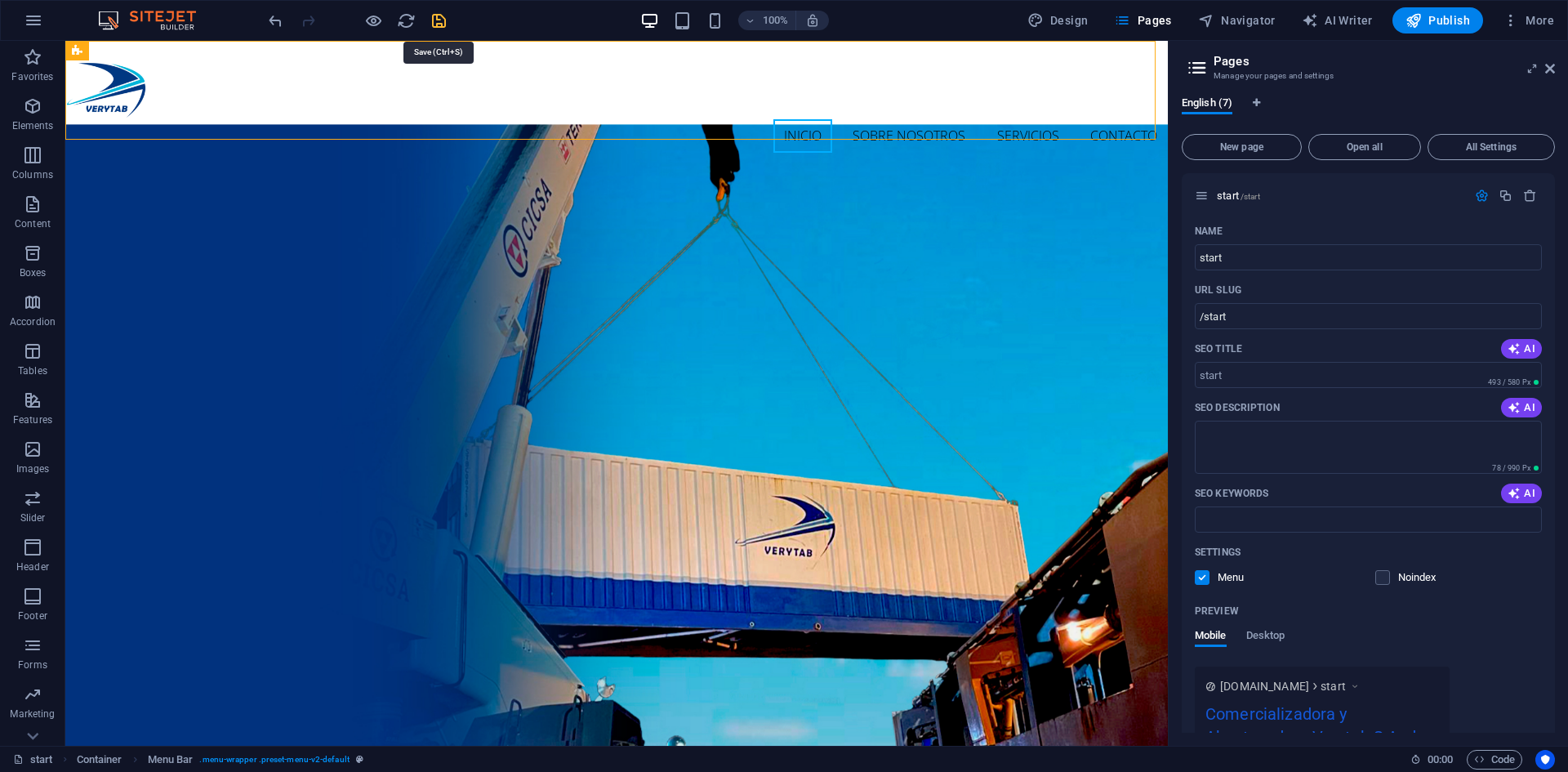
click at [443, 17] on icon "save" at bounding box center [439, 21] width 19 height 19
checkbox input "false"
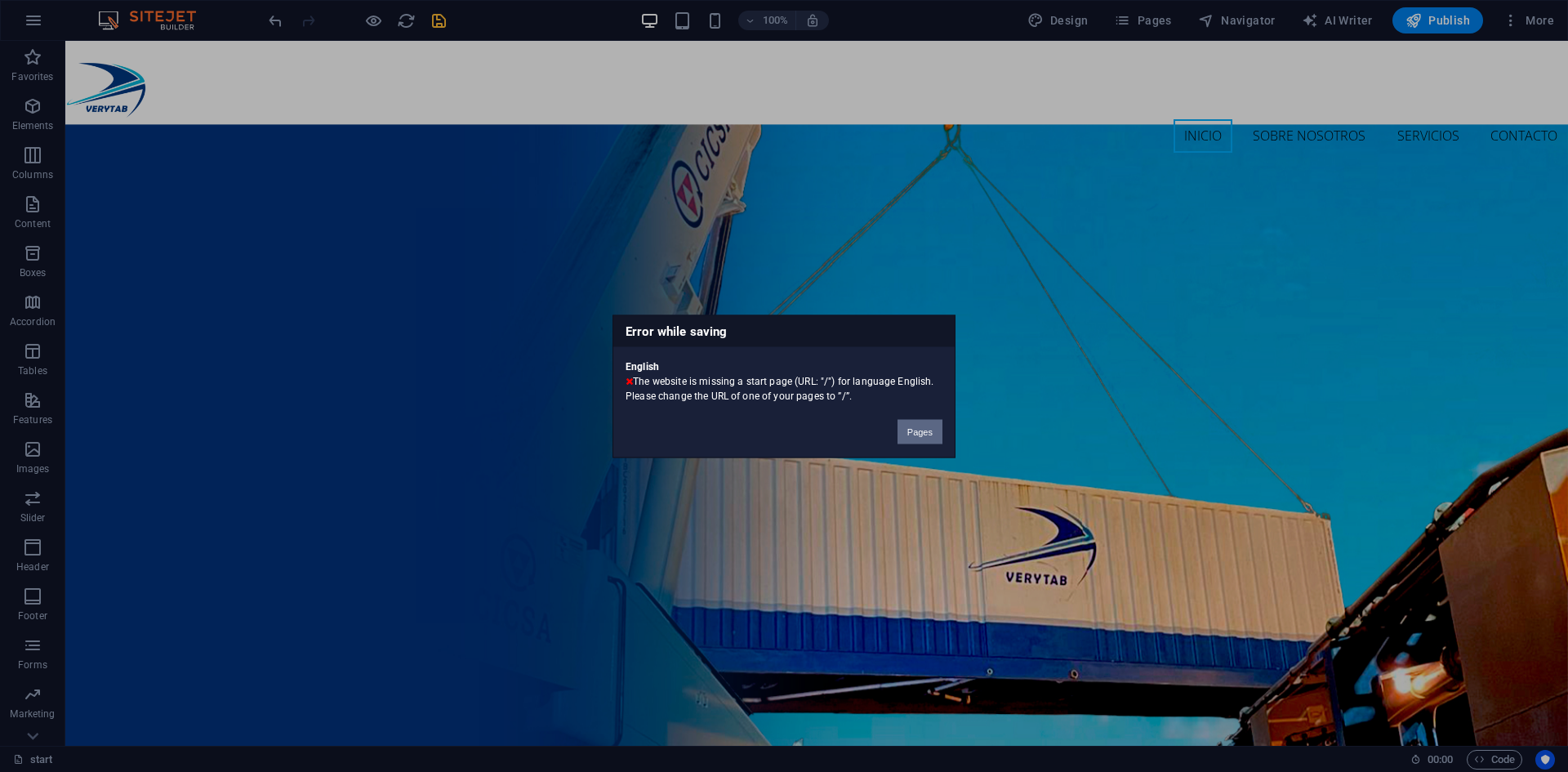
click at [933, 431] on button "Pages" at bounding box center [920, 431] width 45 height 24
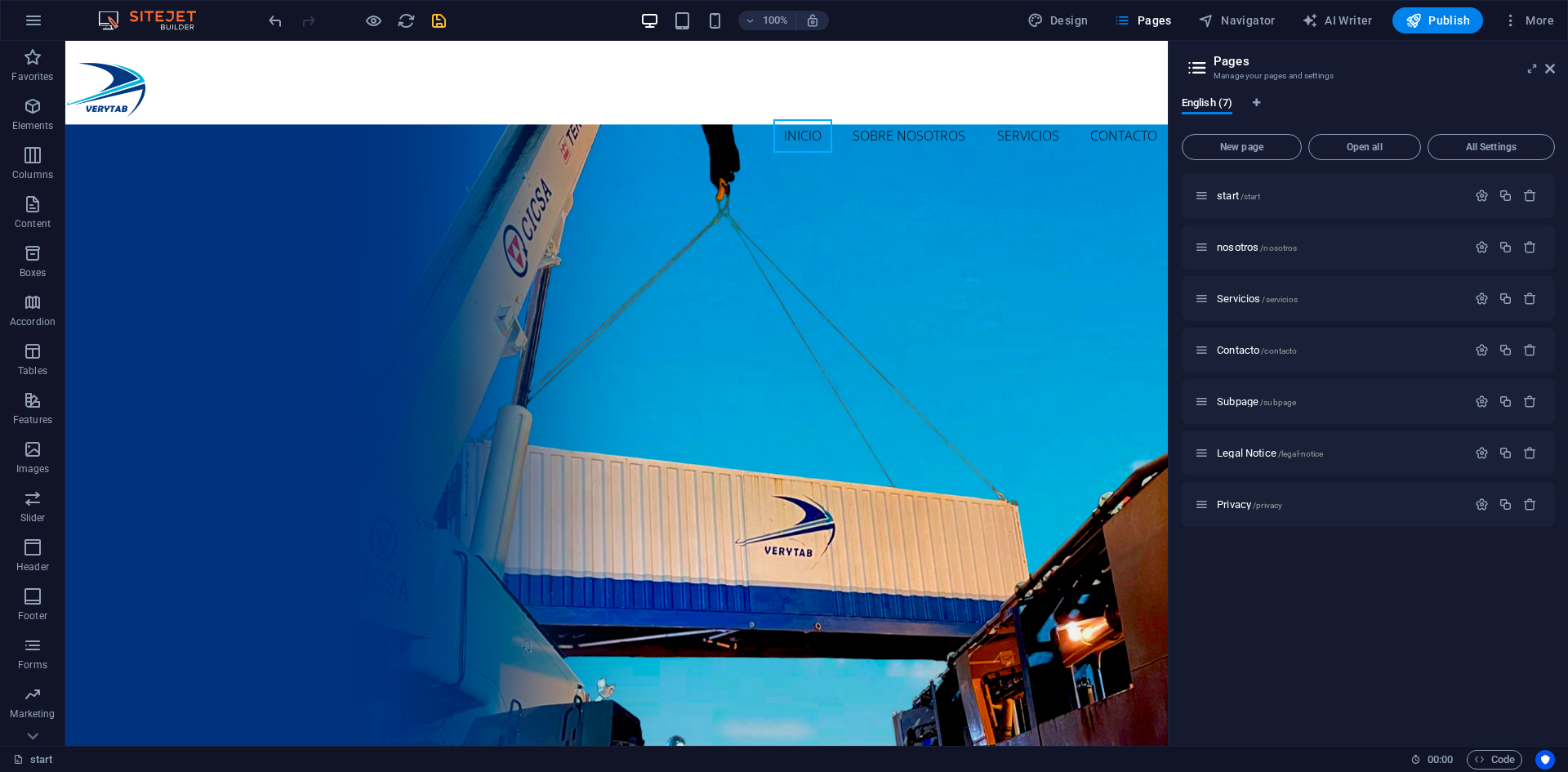
drag, startPoint x: 1351, startPoint y: 196, endPoint x: 1417, endPoint y: 84, distance: 130.0
click at [1417, 84] on div "English (7) New page Open all All Settings start /start nosotros /nosotros Serv…" at bounding box center [1368, 415] width 399 height 663
click at [1480, 195] on icon "button" at bounding box center [1481, 196] width 14 height 14
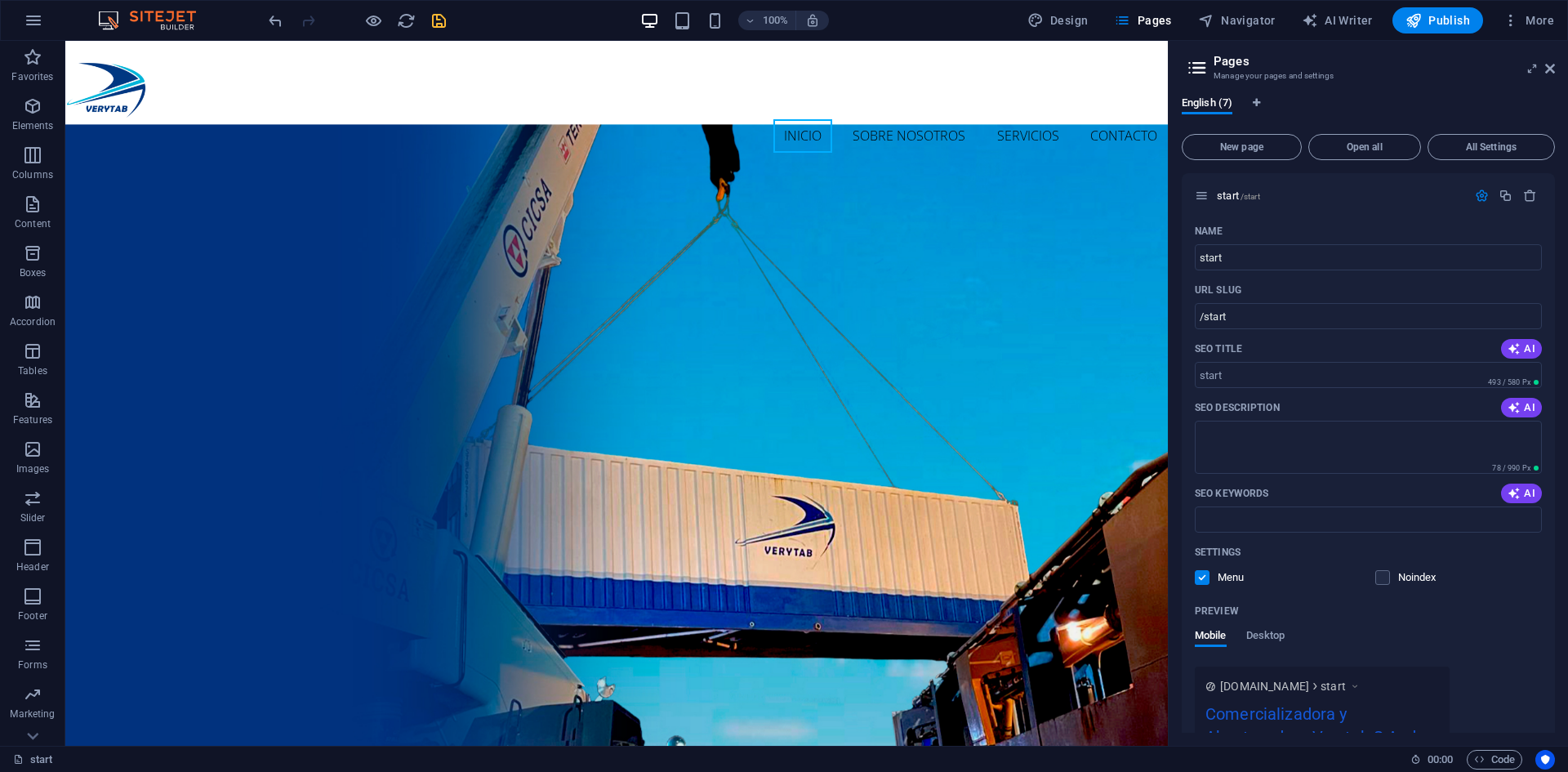
drag, startPoint x: 1551, startPoint y: 327, endPoint x: 1556, endPoint y: 351, distance: 24.5
click at [1556, 361] on div "English (7) New page Open all All Settings start /start Name start ​ URL SLUG /…" at bounding box center [1368, 415] width 399 height 663
drag, startPoint x: 1556, startPoint y: 338, endPoint x: 1551, endPoint y: 368, distance: 30.4
click at [1554, 376] on div "English (7) New page Open all All Settings start /start Name start ​ URL SLUG /…" at bounding box center [1368, 415] width 399 height 663
drag, startPoint x: 1551, startPoint y: 368, endPoint x: 1551, endPoint y: 379, distance: 11.0
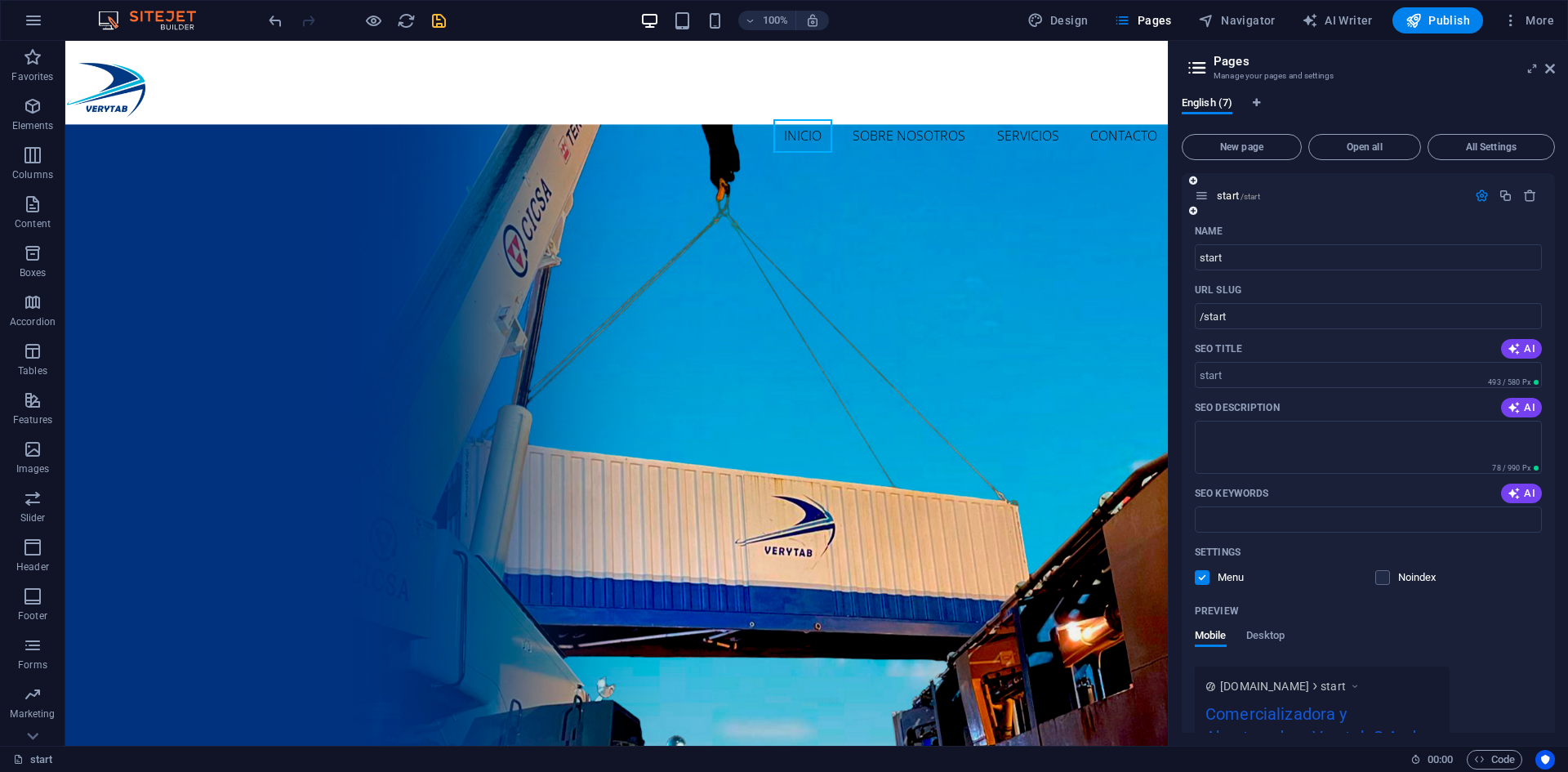
click at [1551, 386] on div "Name start ​ URL SLUG /start ​ SEO Title AI ​ 493 / 580 Px SEO Description AI ​…" at bounding box center [1368, 545] width 373 height 655
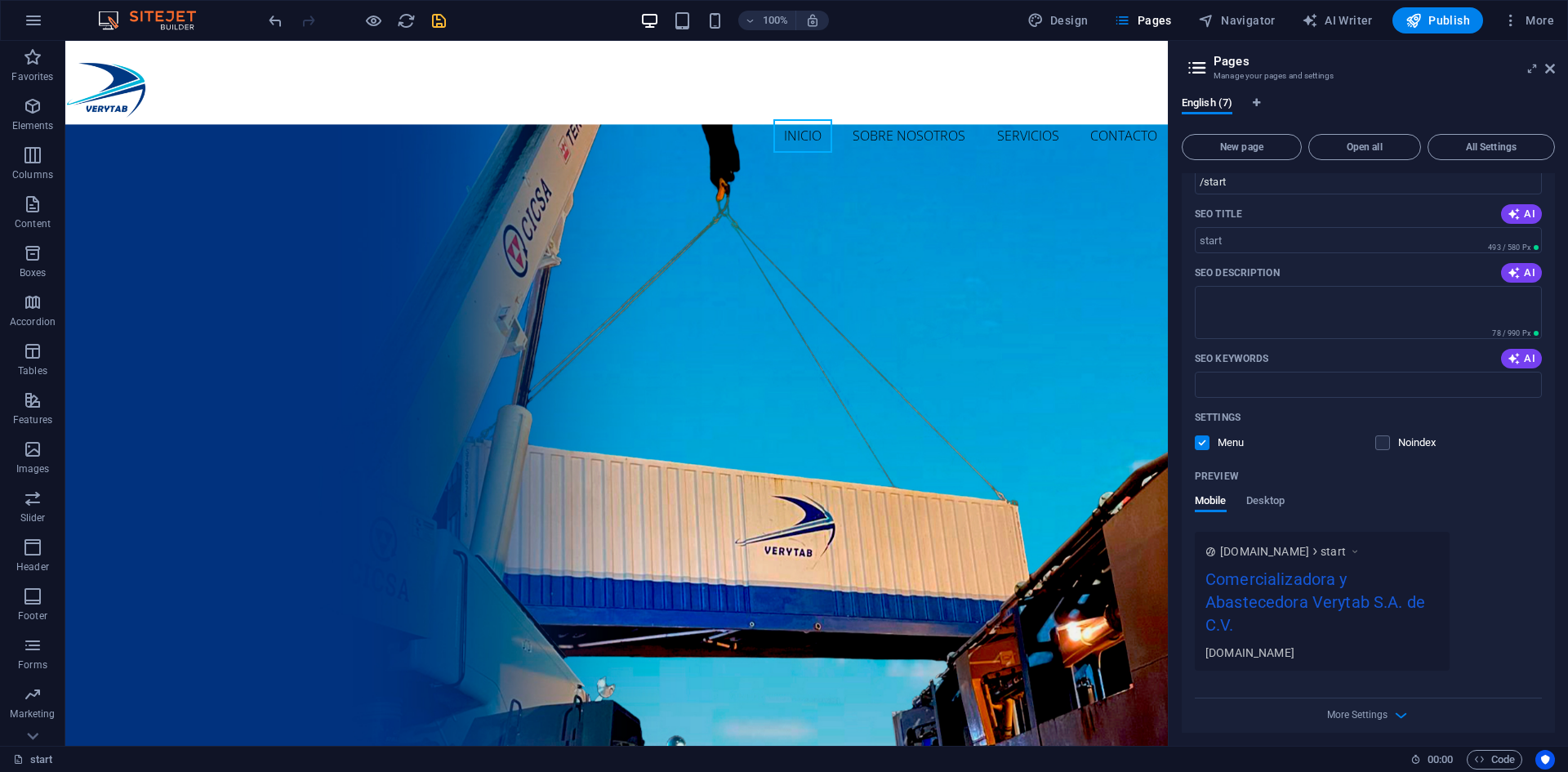
scroll to position [162, 0]
